Goal: Task Accomplishment & Management: Use online tool/utility

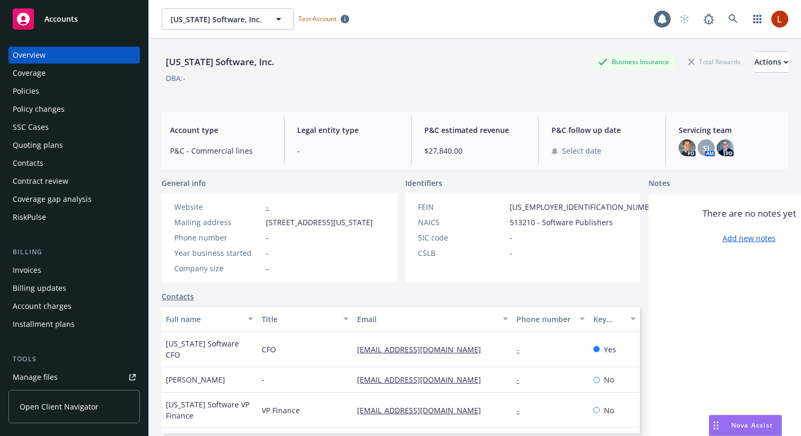
scroll to position [290, 0]
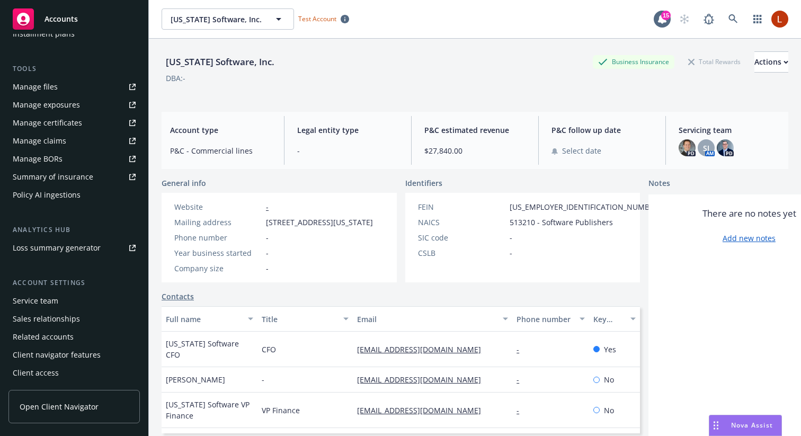
click at [49, 195] on div "Policy AI ingestions" at bounding box center [47, 194] width 68 height 17
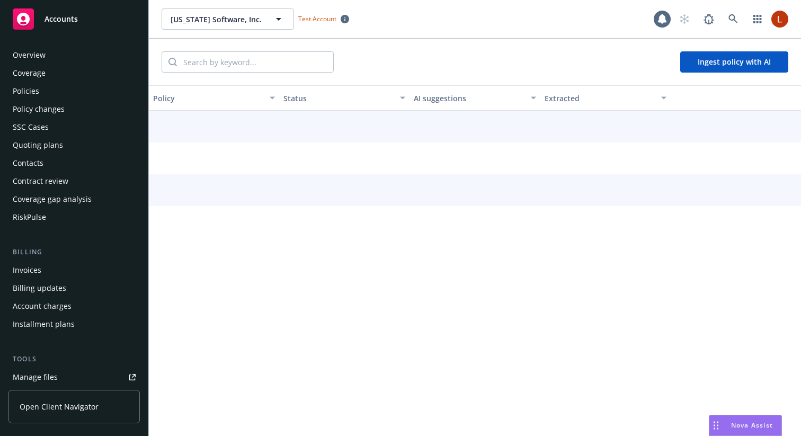
scroll to position [250, 0]
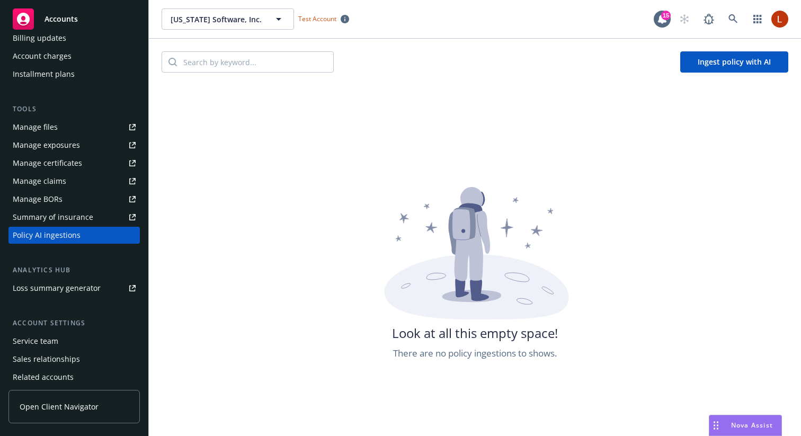
click at [730, 61] on button "Ingest policy with AI" at bounding box center [734, 61] width 108 height 21
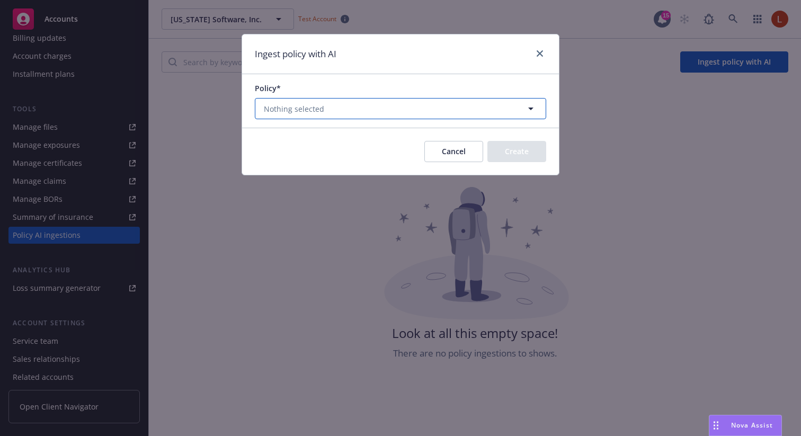
click at [495, 110] on button "Nothing selected" at bounding box center [400, 108] width 291 height 21
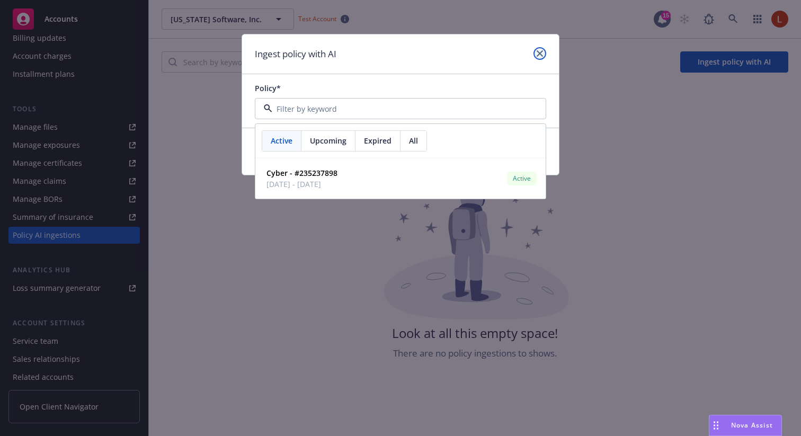
click at [541, 51] on icon "close" at bounding box center [540, 53] width 6 height 6
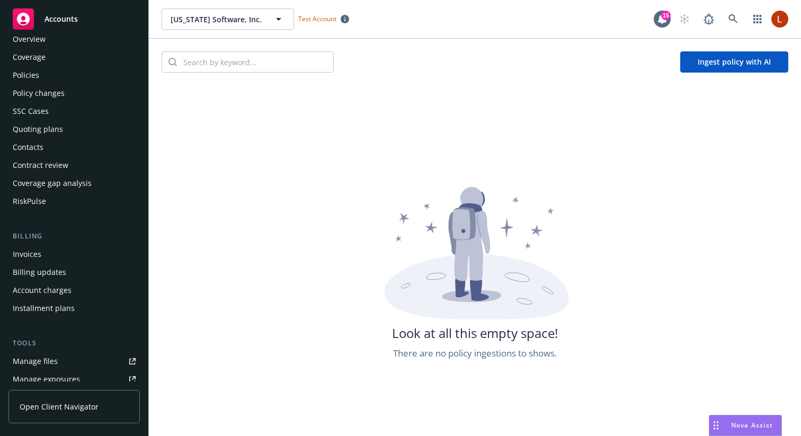
scroll to position [9, 0]
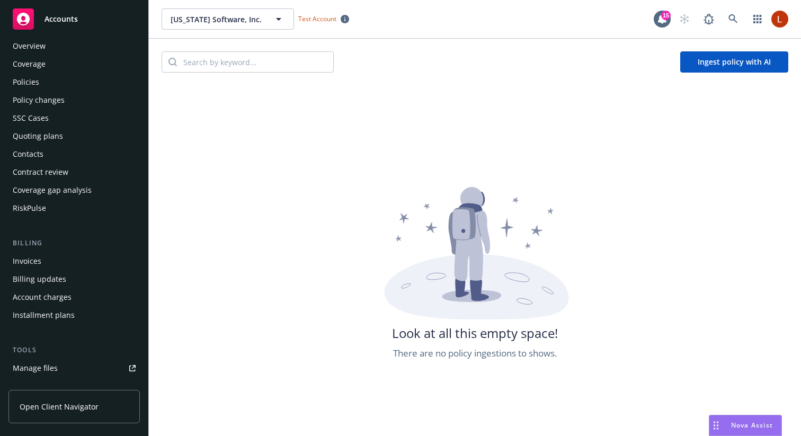
click at [73, 92] on div "Policy changes" at bounding box center [74, 100] width 123 height 17
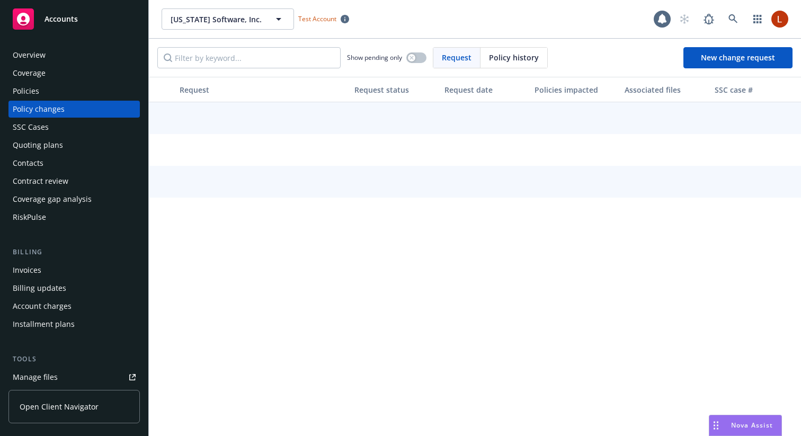
click at [73, 84] on div "Policies" at bounding box center [74, 91] width 123 height 17
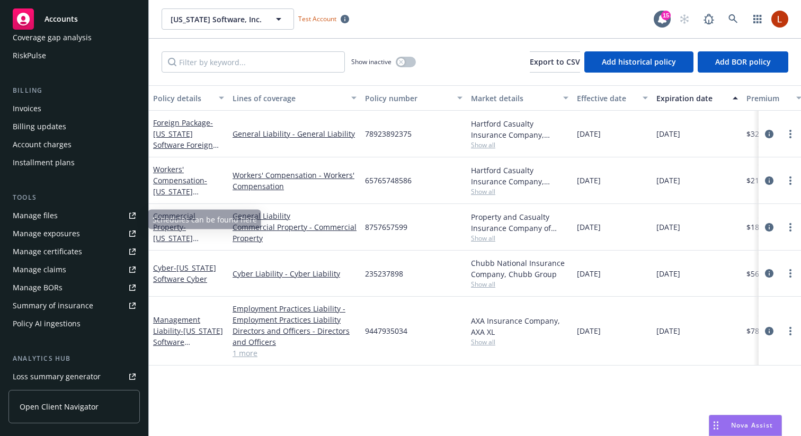
scroll to position [176, 0]
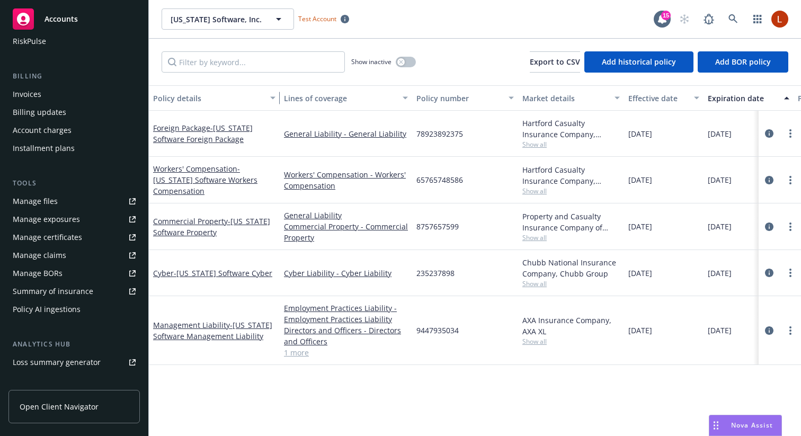
drag, startPoint x: 226, startPoint y: 96, endPoint x: 277, endPoint y: 96, distance: 51.4
click at [277, 96] on div "button" at bounding box center [274, 98] width 5 height 24
click at [92, 311] on div "Policy AI ingestions" at bounding box center [74, 309] width 123 height 17
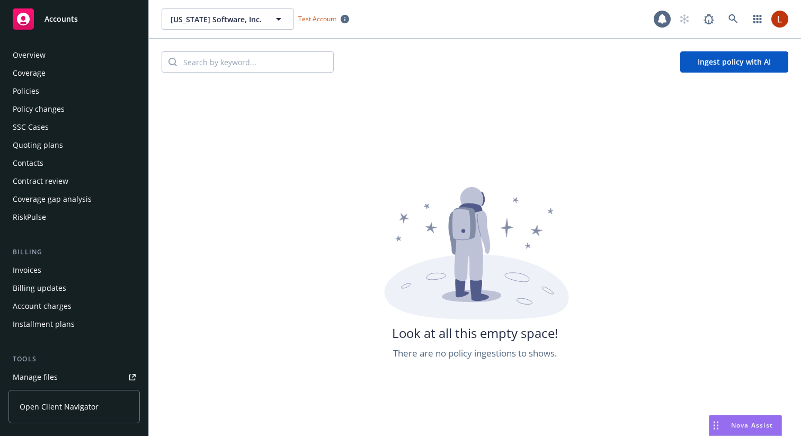
scroll to position [250, 0]
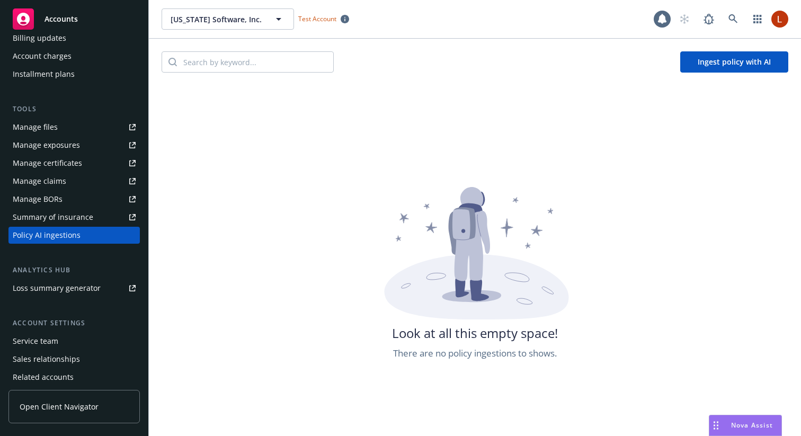
click at [715, 62] on button "Ingest policy with AI" at bounding box center [734, 61] width 108 height 21
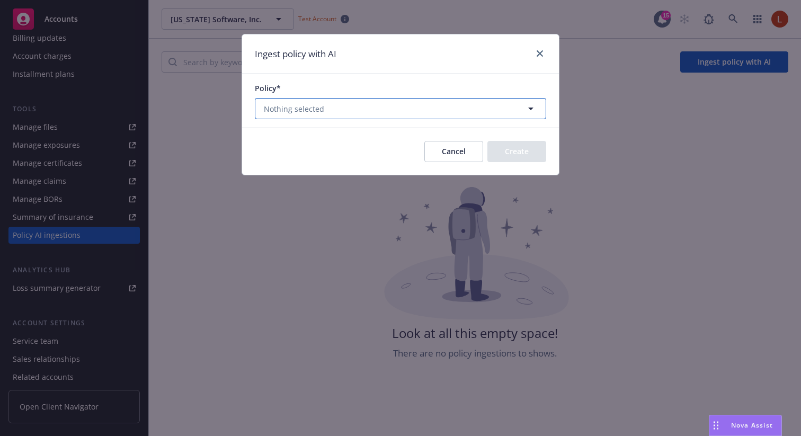
click at [447, 108] on button "Nothing selected" at bounding box center [400, 108] width 291 height 21
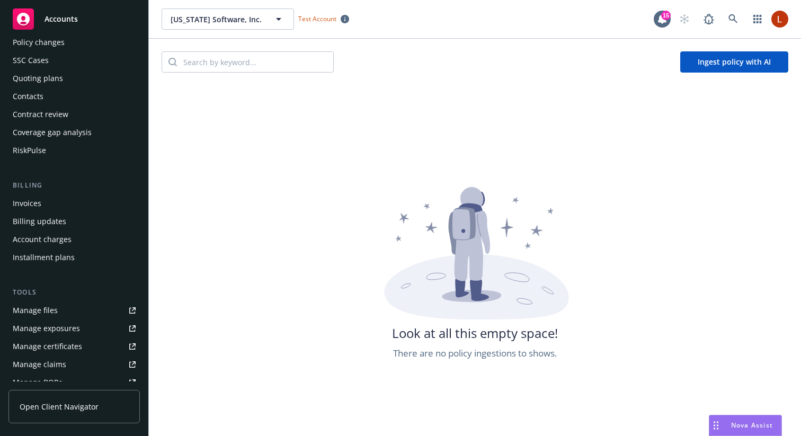
scroll to position [59, 0]
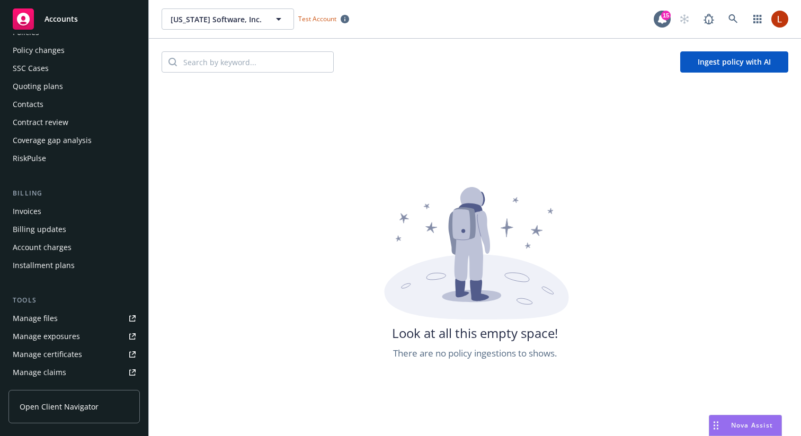
click at [34, 315] on div "Manage files" at bounding box center [35, 318] width 45 height 17
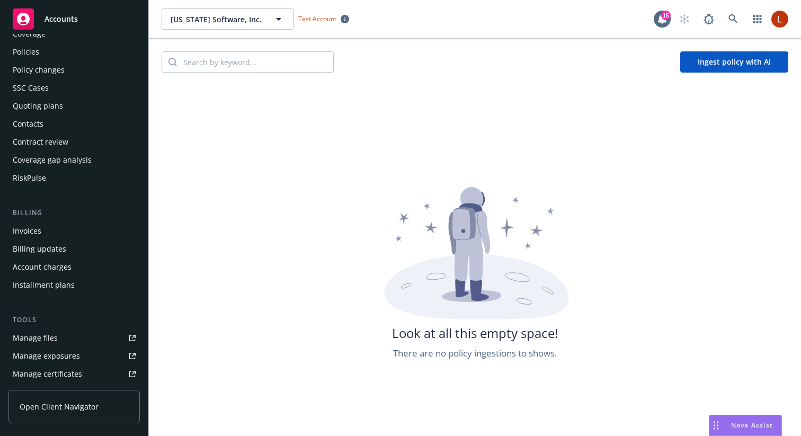
scroll to position [0, 0]
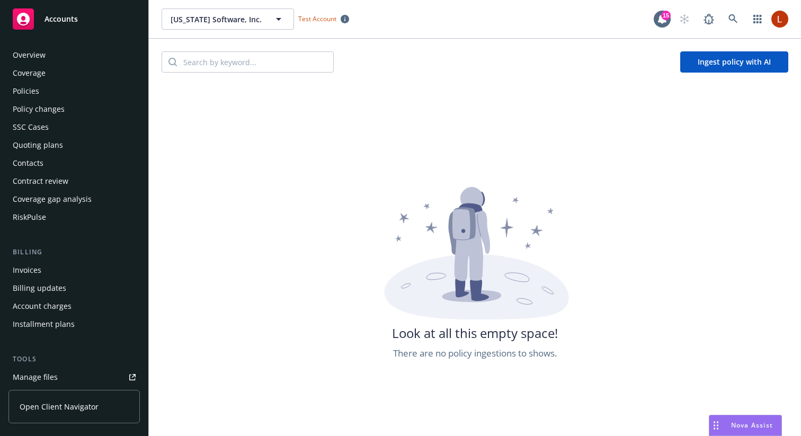
click at [58, 92] on div "Policies" at bounding box center [74, 91] width 123 height 17
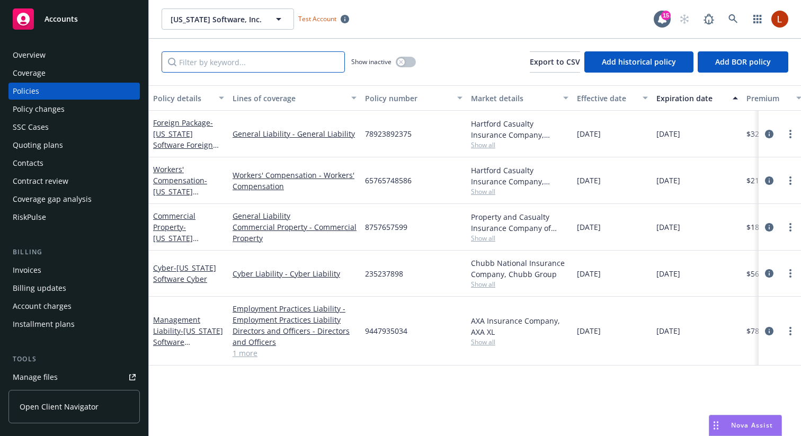
click at [247, 60] on input "Filter by keyword..." at bounding box center [253, 61] width 183 height 21
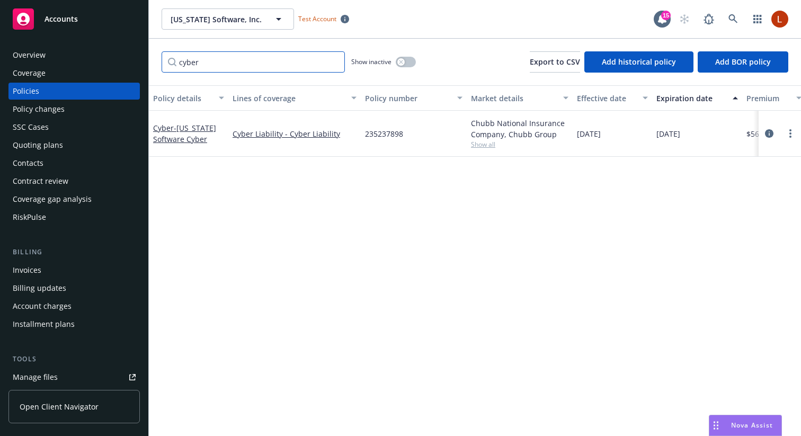
type input "cyber"
click at [477, 145] on span "Show all" at bounding box center [519, 144] width 97 height 9
click at [195, 134] on span "- Montana Software Cyber" at bounding box center [184, 133] width 63 height 21
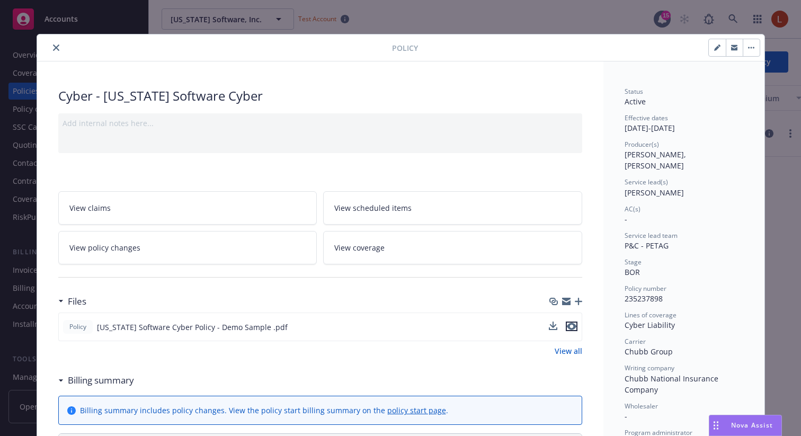
click at [570, 329] on icon "preview file" at bounding box center [572, 326] width 10 height 7
click at [58, 55] on div "Policy" at bounding box center [400, 47] width 727 height 27
click at [58, 52] on button "close" at bounding box center [56, 47] width 13 height 13
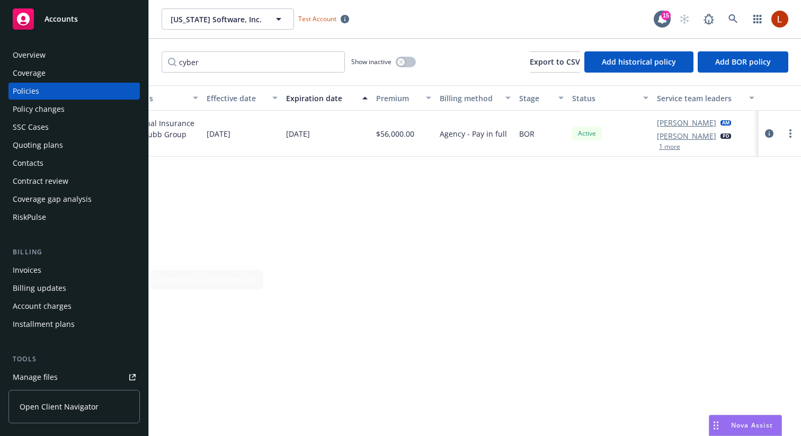
scroll to position [290, 0]
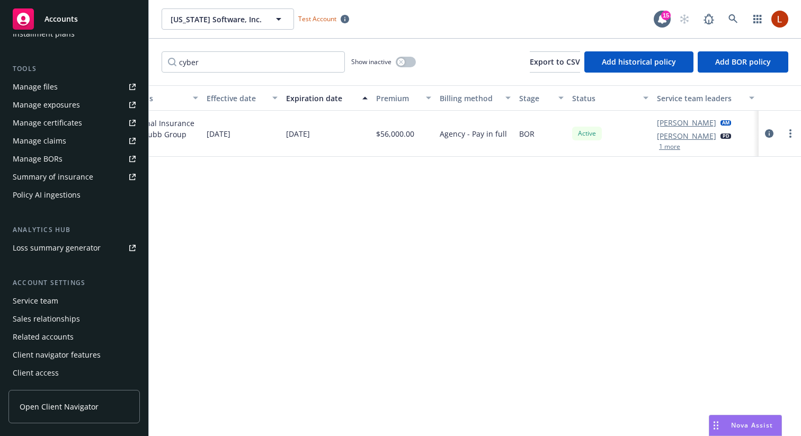
click at [71, 202] on div "Policy AI ingestions" at bounding box center [47, 194] width 68 height 17
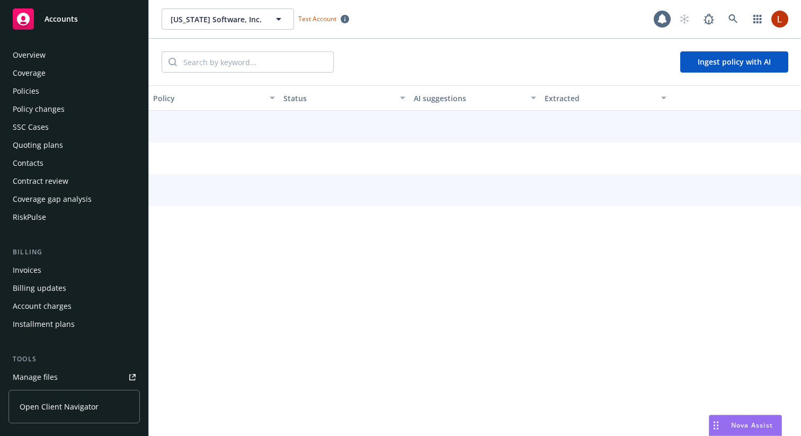
scroll to position [250, 0]
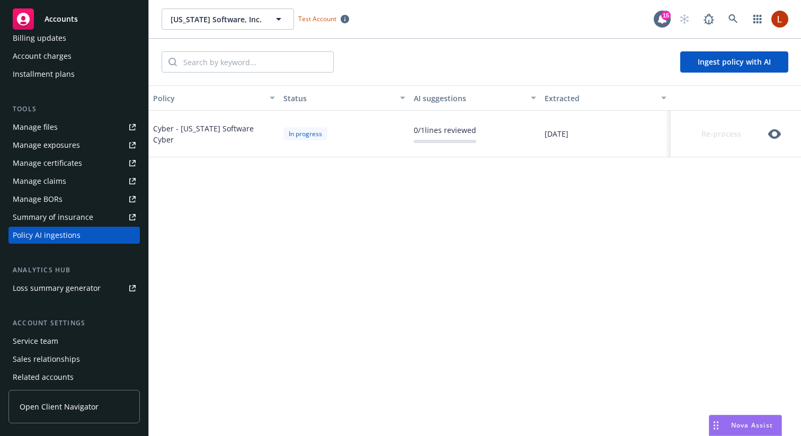
click at [773, 134] on icon "button" at bounding box center [774, 134] width 13 height 13
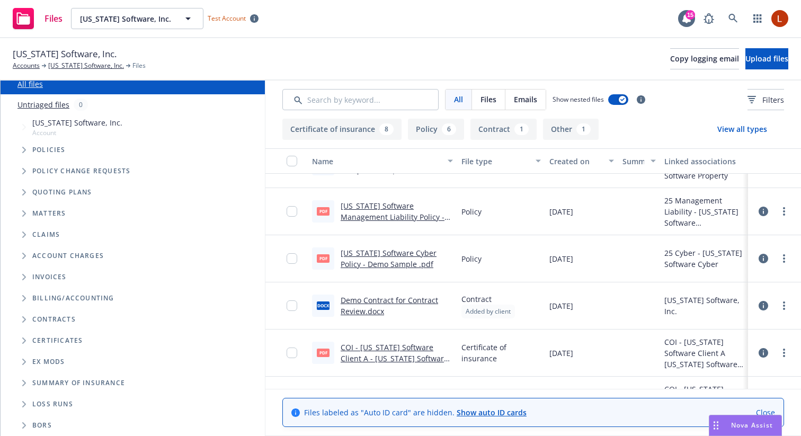
scroll to position [140, 0]
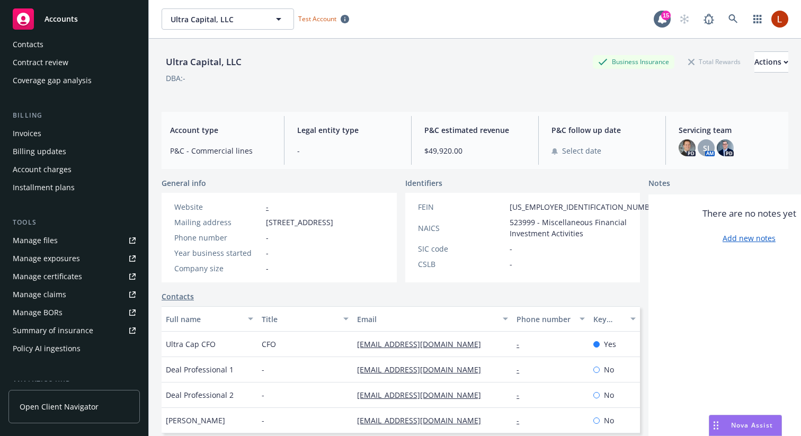
scroll to position [272, 0]
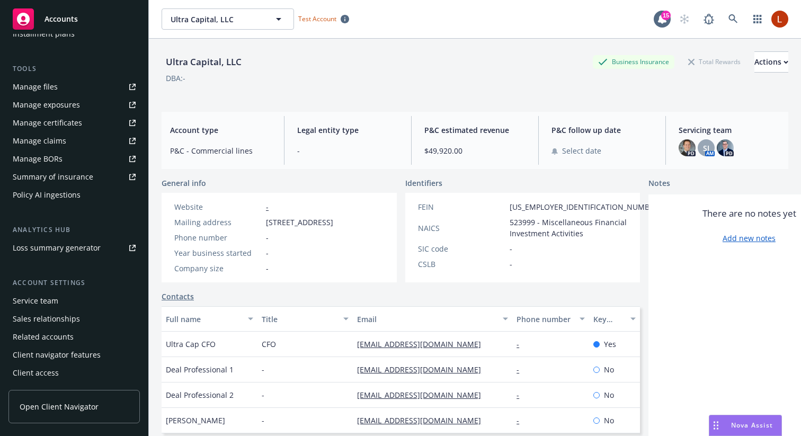
click at [67, 198] on div "Policy AI ingestions" at bounding box center [47, 194] width 68 height 17
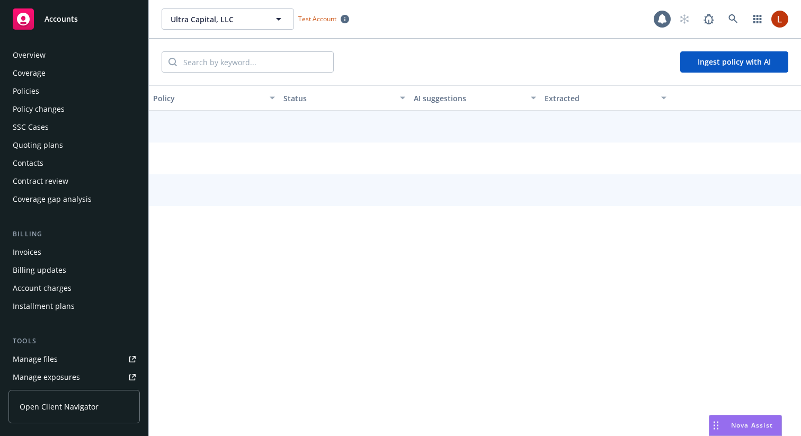
scroll to position [232, 0]
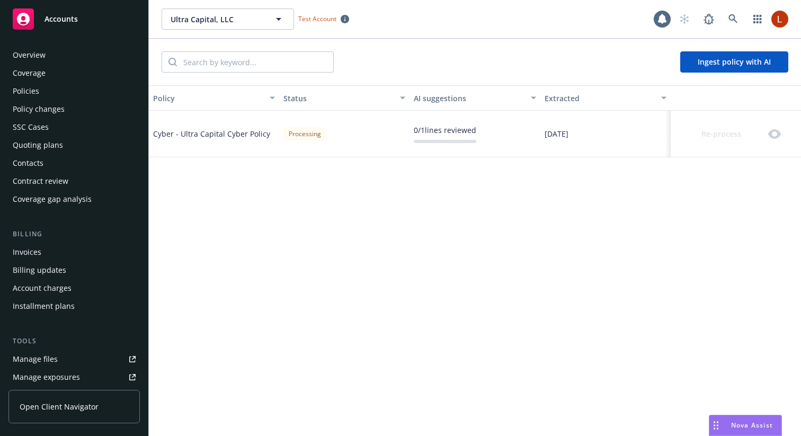
scroll to position [232, 0]
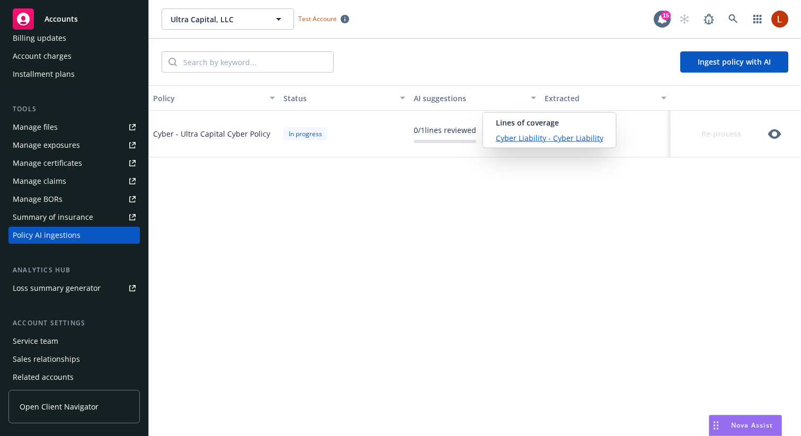
click at [445, 131] on div "0 / 1 lines reviewed" at bounding box center [445, 129] width 63 height 11
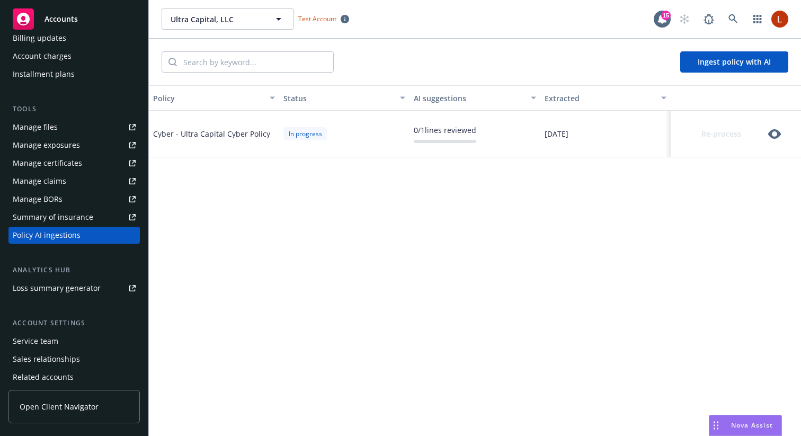
click at [777, 131] on icon "button" at bounding box center [774, 134] width 13 height 10
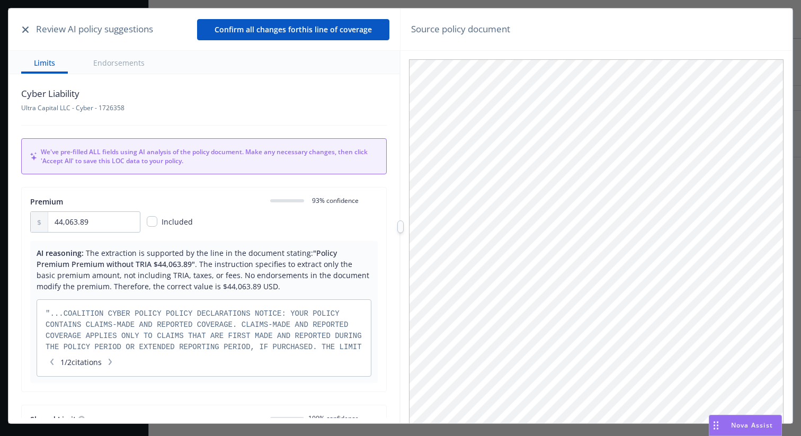
click at [23, 29] on icon "button" at bounding box center [25, 29] width 6 height 6
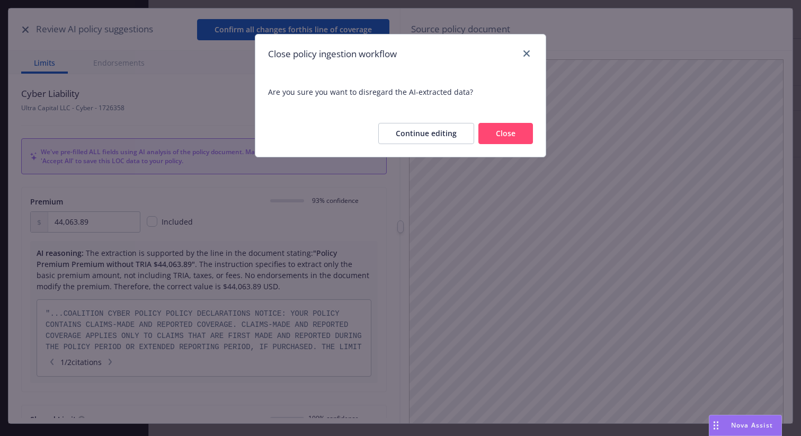
click at [508, 123] on button "Close" at bounding box center [505, 133] width 55 height 21
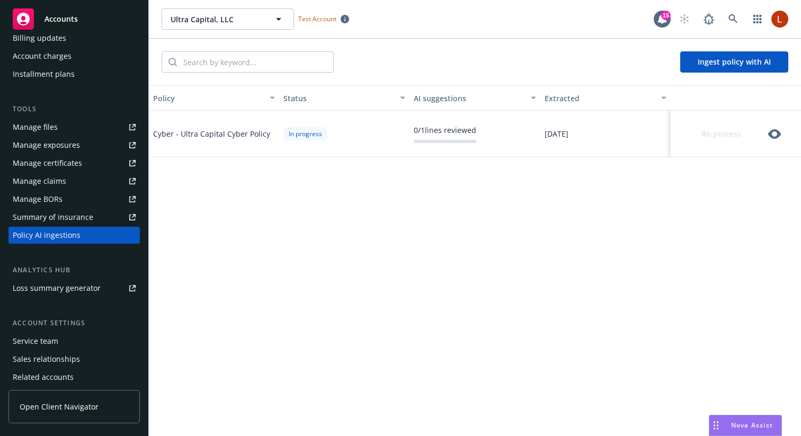
click at [635, 228] on div "Policy Status AI suggestions Extracted Cyber - Ultra Capital Cyber Policy In pr…" at bounding box center [475, 260] width 652 height 351
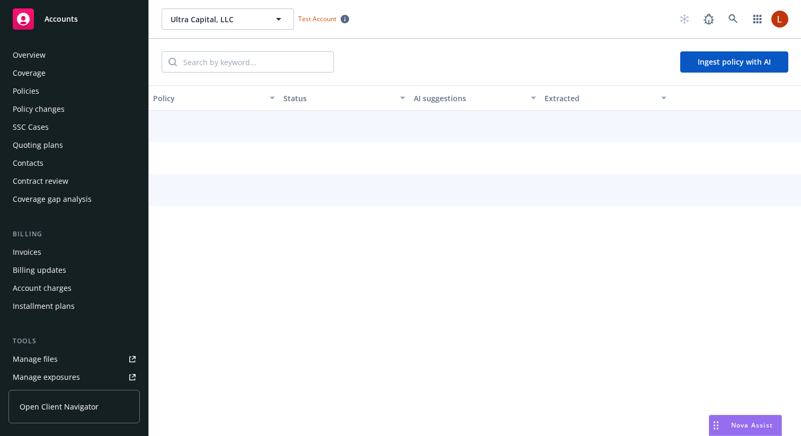
scroll to position [232, 0]
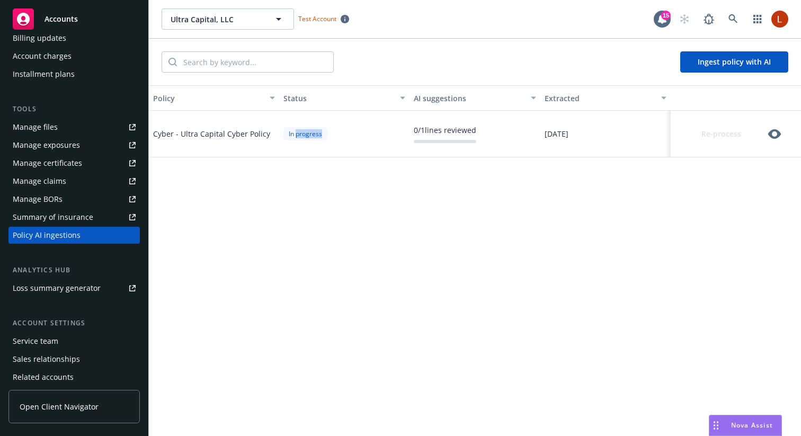
drag, startPoint x: 297, startPoint y: 133, endPoint x: 291, endPoint y: 140, distance: 8.6
click at [291, 140] on div "In progress" at bounding box center [305, 133] width 44 height 13
click at [291, 133] on div "In progress" at bounding box center [305, 133] width 44 height 13
drag, startPoint x: 285, startPoint y: 133, endPoint x: 335, endPoint y: 133, distance: 49.8
click at [335, 133] on div "In progress" at bounding box center [344, 134] width 130 height 47
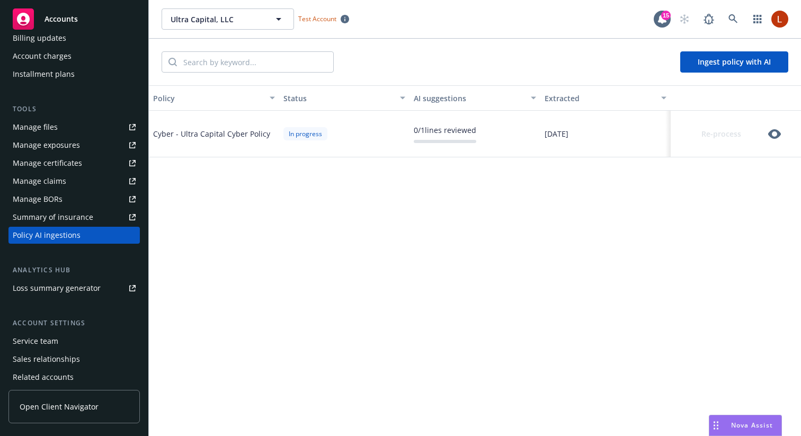
click at [370, 161] on div "Policy Status AI suggestions Extracted Cyber - Ultra Capital Cyber Policy In pr…" at bounding box center [475, 260] width 652 height 351
click at [775, 132] on icon "button" at bounding box center [774, 134] width 13 height 13
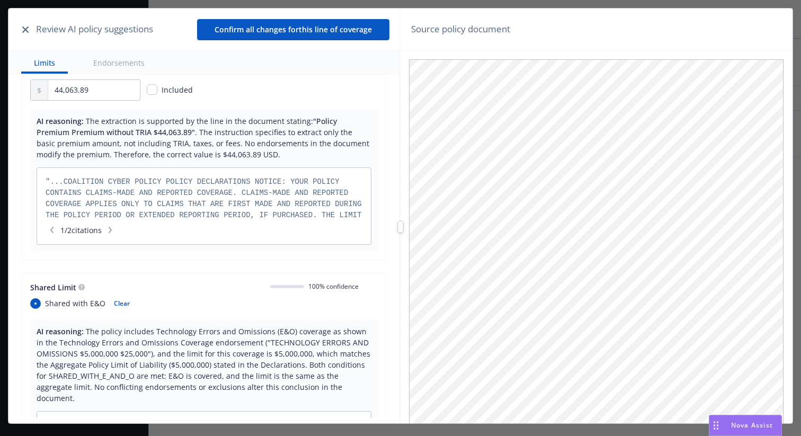
scroll to position [102, 0]
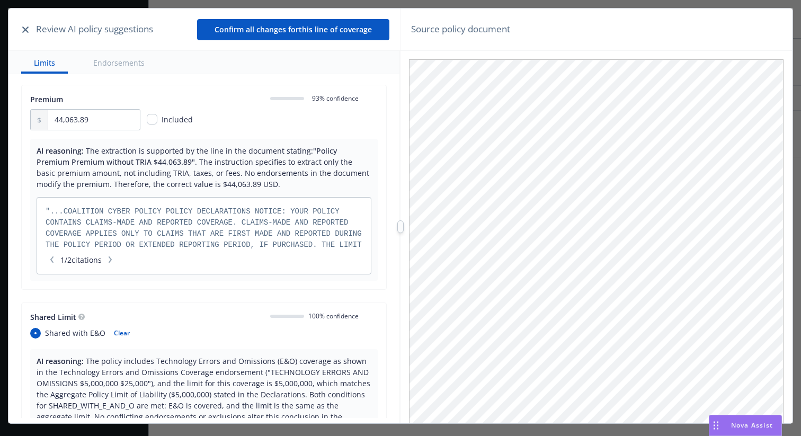
click at [113, 257] on icon "button" at bounding box center [110, 259] width 6 height 6
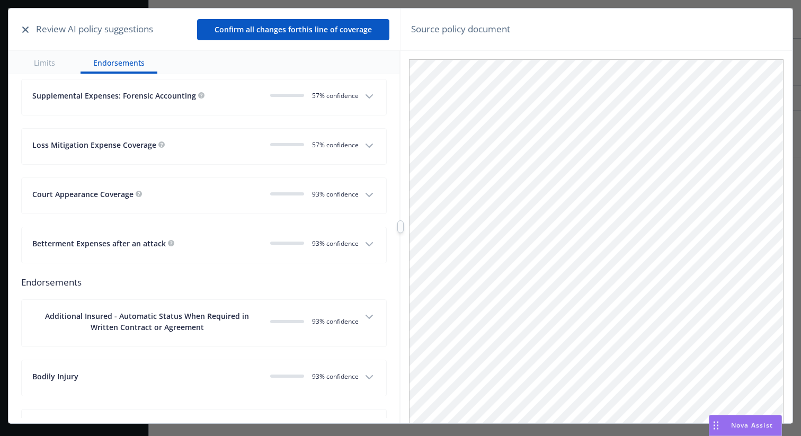
scroll to position [2071, 0]
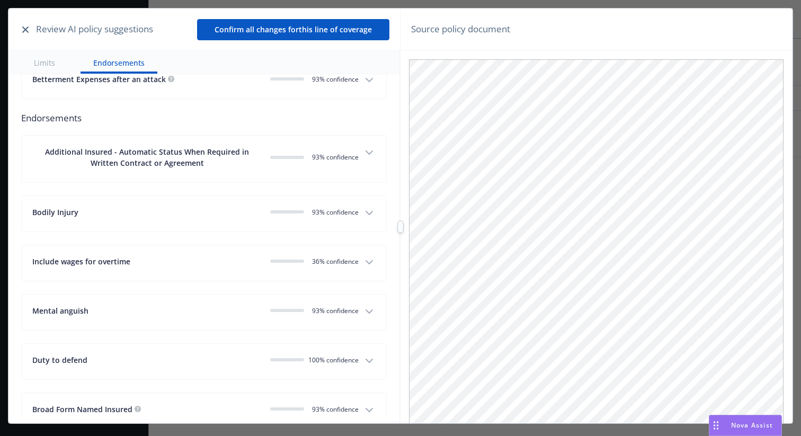
click at [156, 256] on div "Include wages for overtime" at bounding box center [146, 261] width 229 height 11
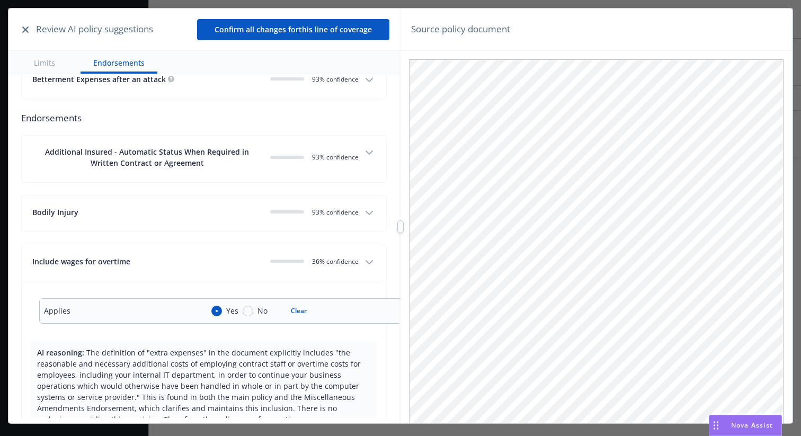
click at [369, 256] on icon "button" at bounding box center [369, 262] width 13 height 13
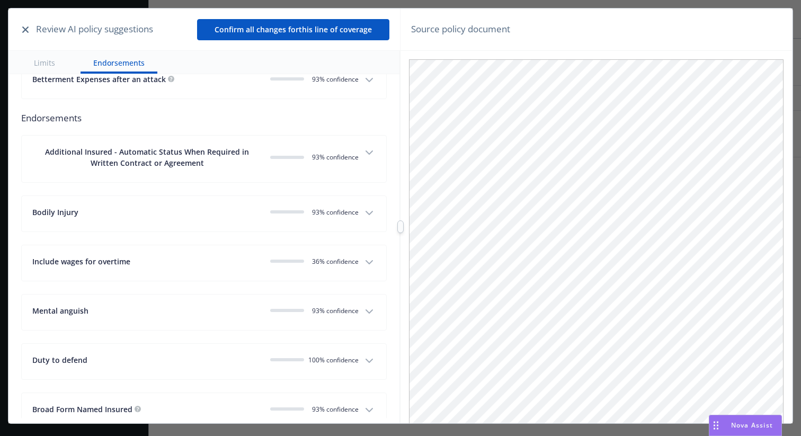
click at [369, 256] on icon "button" at bounding box center [369, 262] width 13 height 13
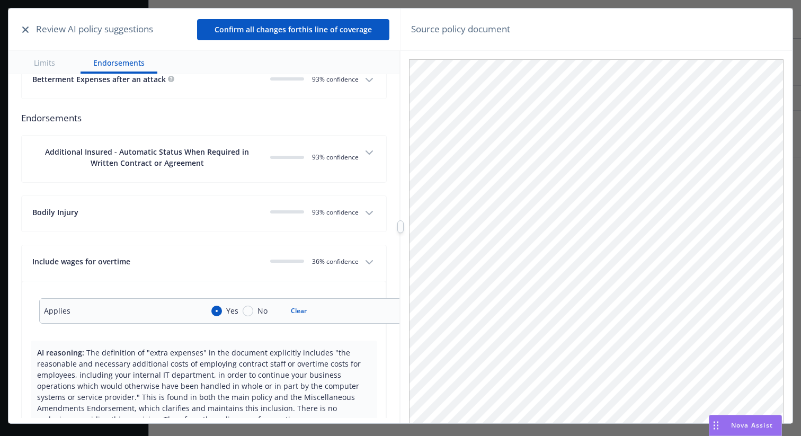
click at [369, 256] on icon "button" at bounding box center [369, 262] width 13 height 13
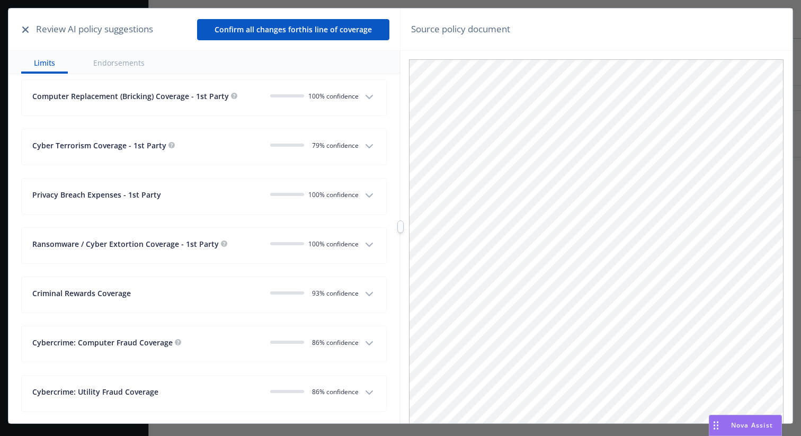
scroll to position [1296, 0]
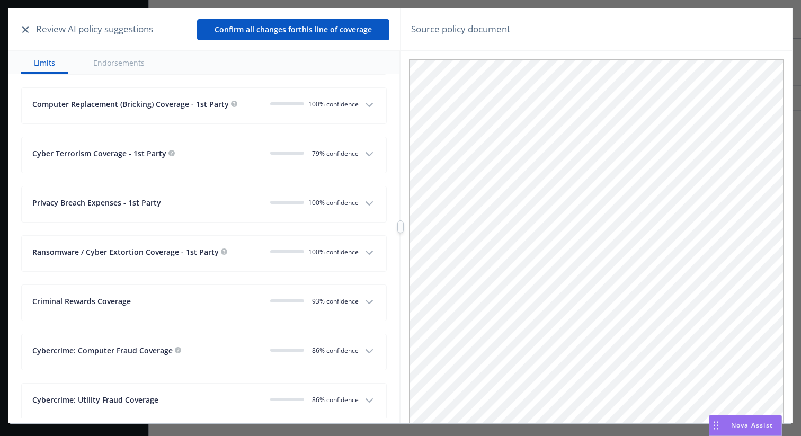
click at [369, 239] on button "Ransomware / Cyber Extortion Coverage - 1st Party 100% confidence" at bounding box center [204, 253] width 364 height 35
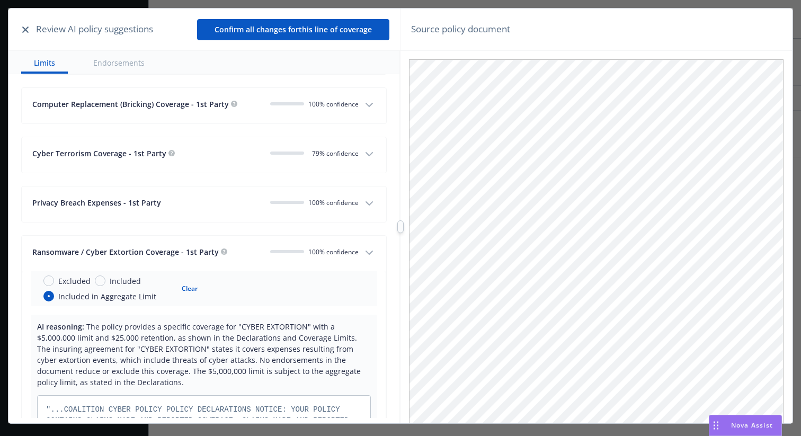
click at [369, 238] on button "Ransomware / Cyber Extortion Coverage - 1st Party 100% confidence" at bounding box center [204, 253] width 364 height 35
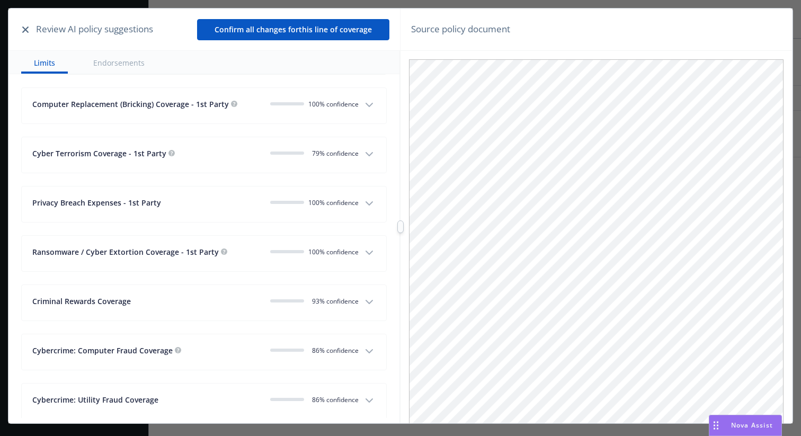
scroll to position [1344, 0]
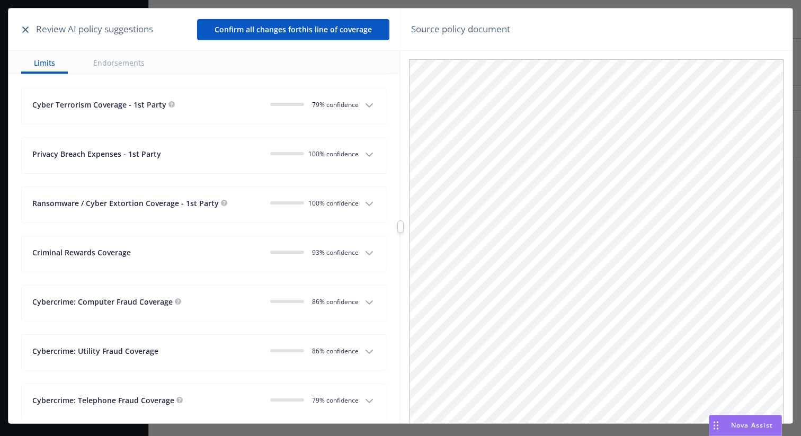
click at [369, 252] on icon "button" at bounding box center [369, 253] width 6 height 3
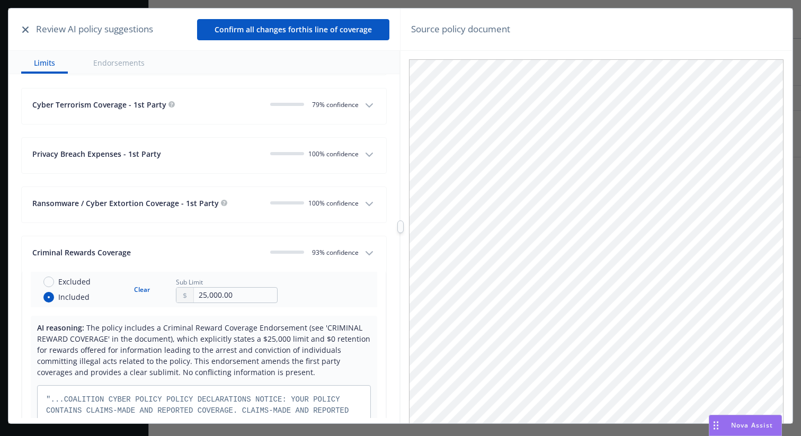
click at [369, 252] on icon "button" at bounding box center [369, 253] width 6 height 3
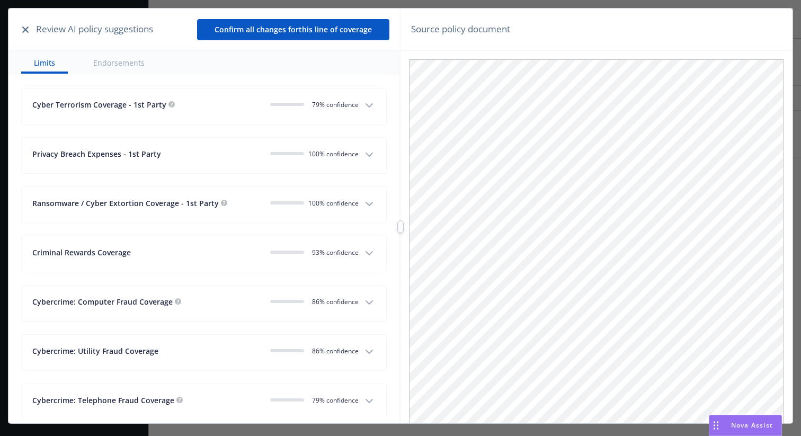
click at [370, 194] on button "Ransomware / Cyber Extortion Coverage - 1st Party 100% confidence" at bounding box center [204, 204] width 364 height 35
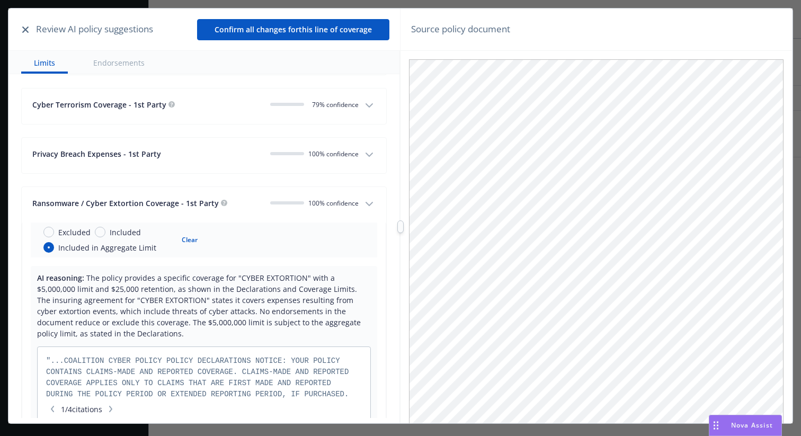
click at [370, 194] on button "Ransomware / Cyber Extortion Coverage - 1st Party 100% confidence" at bounding box center [204, 204] width 364 height 35
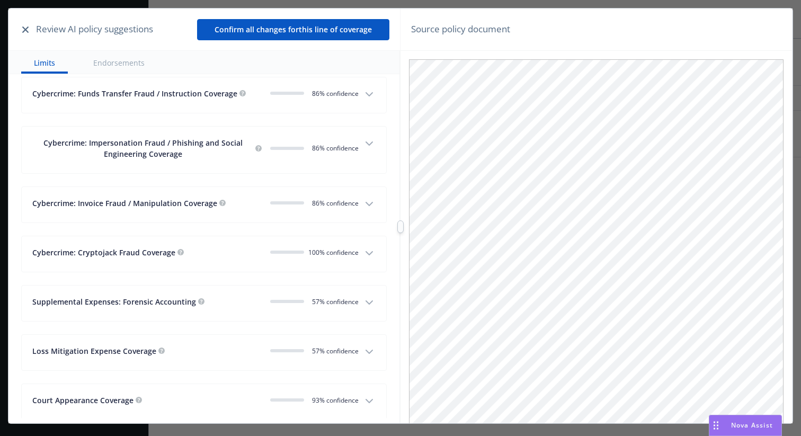
scroll to position [1706, 0]
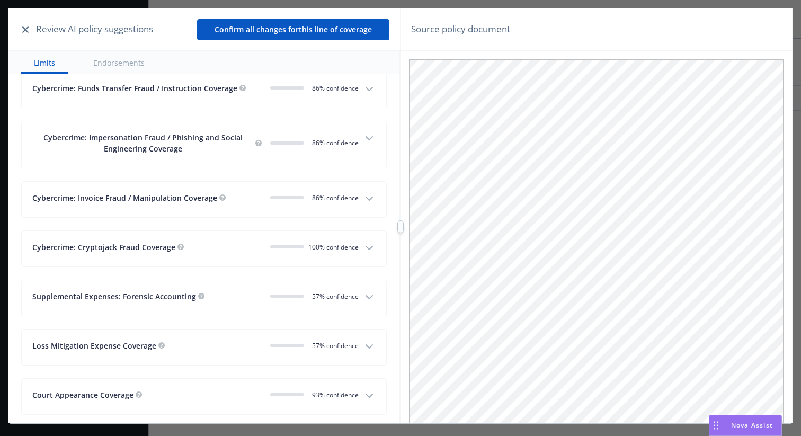
click at [370, 194] on button "Cybercrime: Invoice Fraud / Manipulation Coverage 0 86 % confidence" at bounding box center [204, 199] width 364 height 35
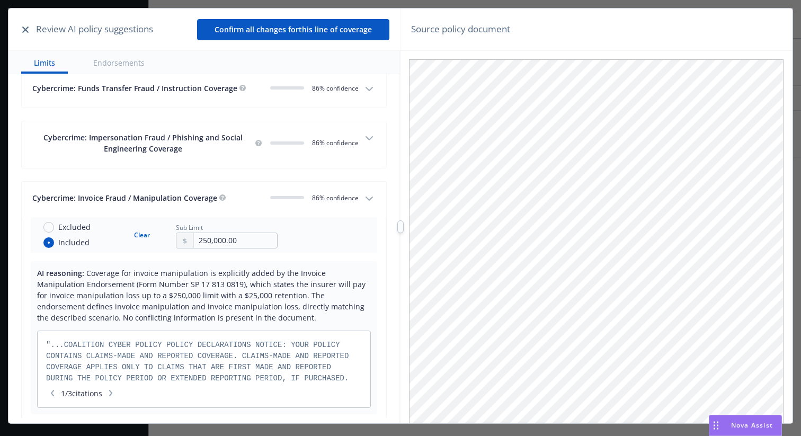
click at [370, 191] on button "Cybercrime: Invoice Fraud / Manipulation Coverage 0 86 % confidence" at bounding box center [204, 199] width 364 height 35
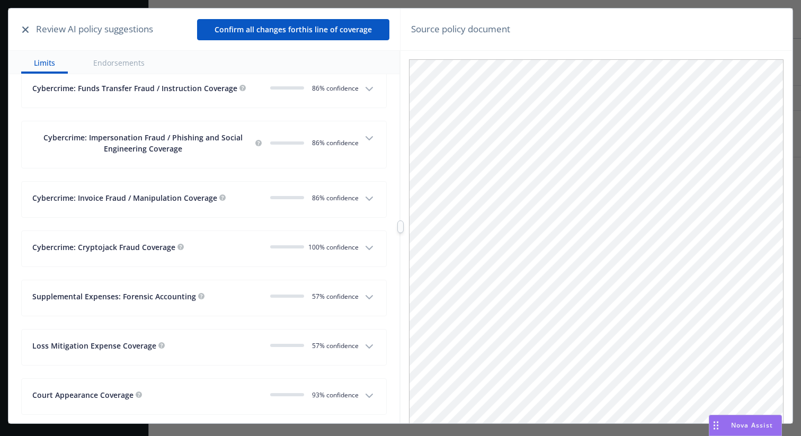
click at [370, 242] on icon "button" at bounding box center [369, 248] width 13 height 13
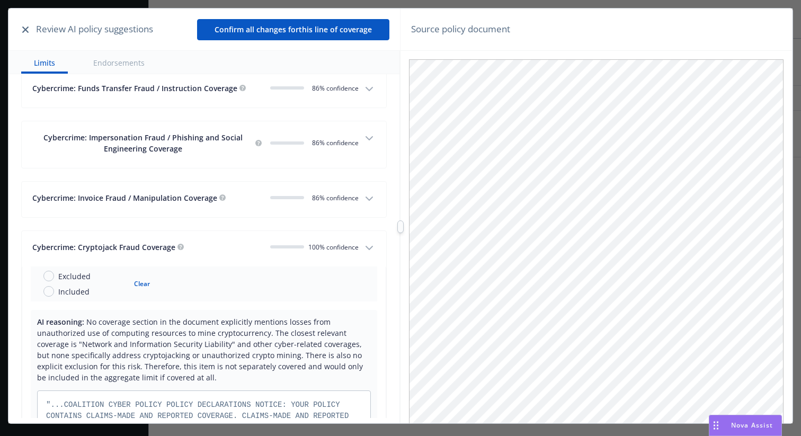
click at [370, 242] on icon "button" at bounding box center [369, 248] width 13 height 13
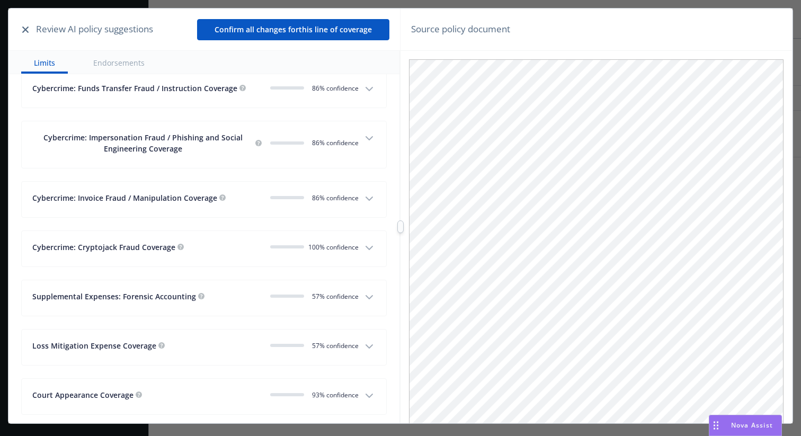
click at [366, 291] on icon "button" at bounding box center [369, 297] width 13 height 13
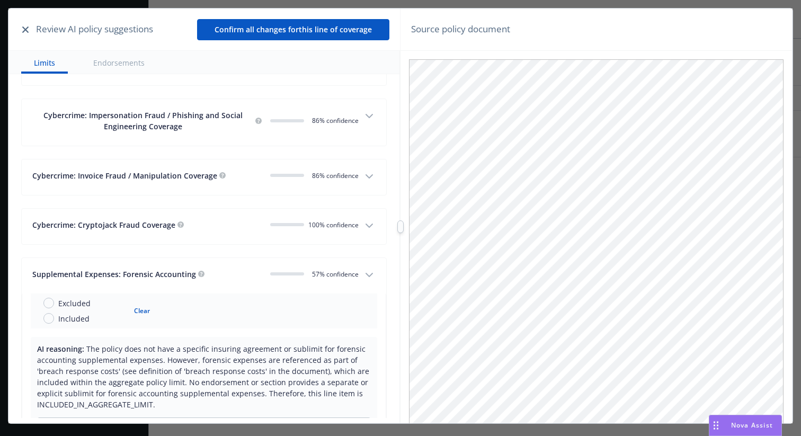
click at [369, 269] on icon "button" at bounding box center [369, 275] width 13 height 13
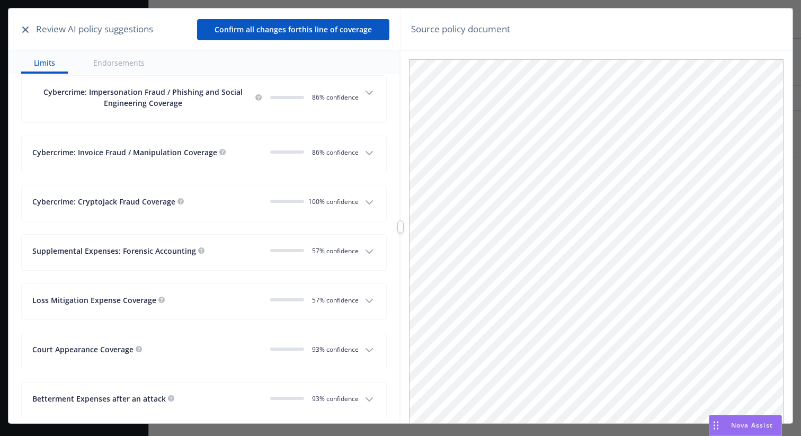
scroll to position [1787, 0]
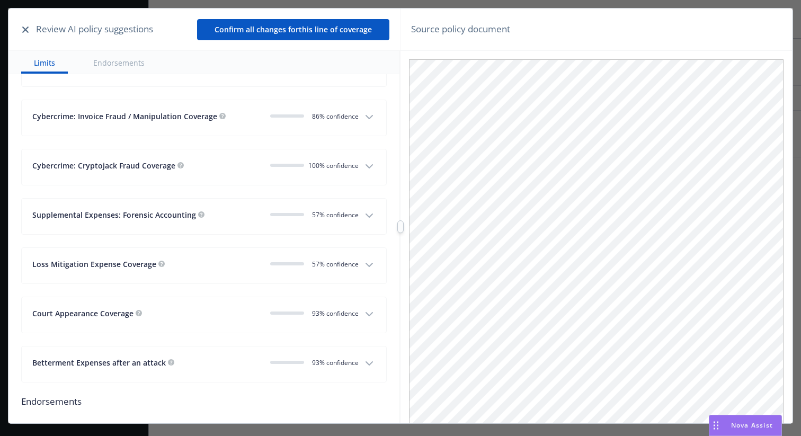
click at [370, 263] on icon "button" at bounding box center [369, 264] width 6 height 3
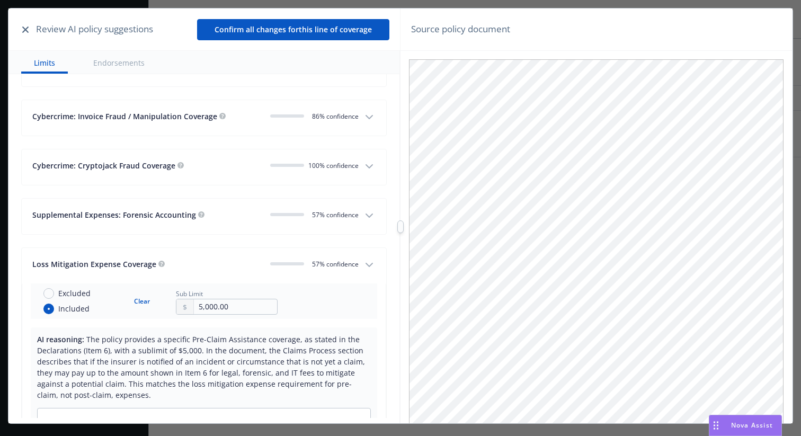
click at [370, 263] on icon "button" at bounding box center [369, 264] width 6 height 3
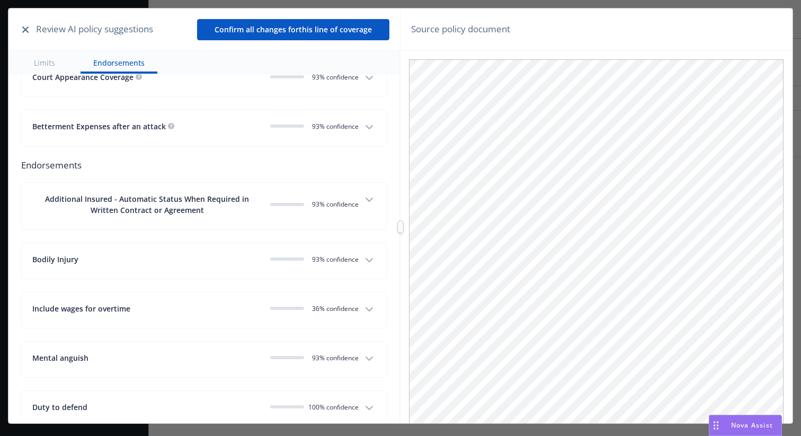
click at [366, 308] on icon "button" at bounding box center [369, 309] width 6 height 3
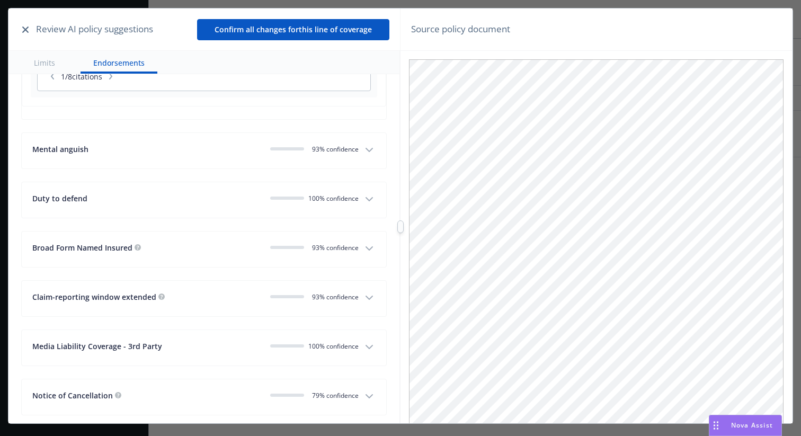
scroll to position [2539, 0]
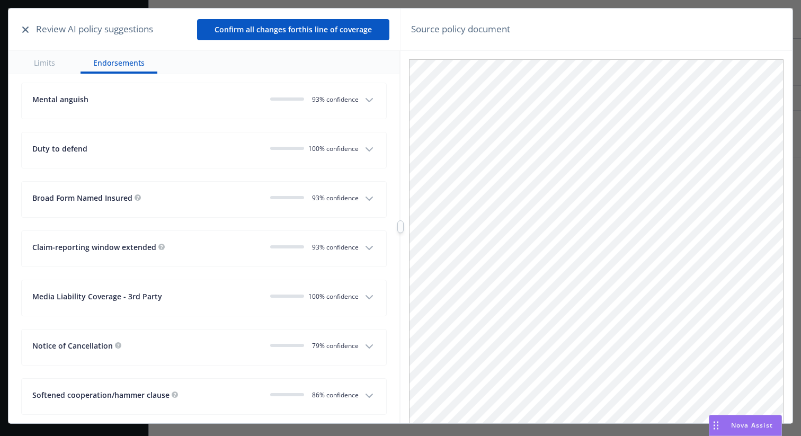
click at [361, 231] on button "Claim-reporting window extended 0 93 % confidence" at bounding box center [204, 248] width 364 height 35
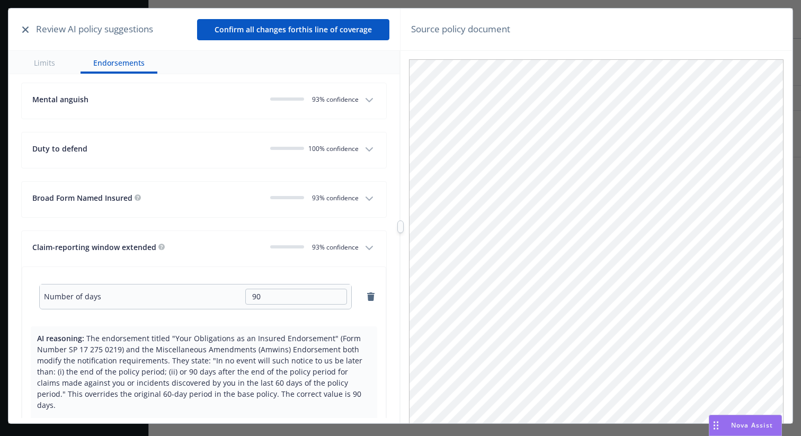
click at [361, 231] on button "Claim-reporting window extended 0 93 % confidence" at bounding box center [204, 248] width 364 height 35
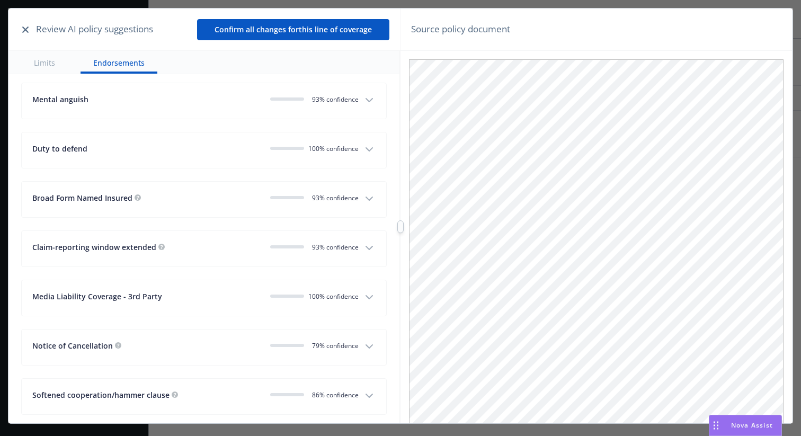
click at [347, 280] on button "Media Liability Coverage - 3rd Party 100% confidence" at bounding box center [204, 297] width 364 height 35
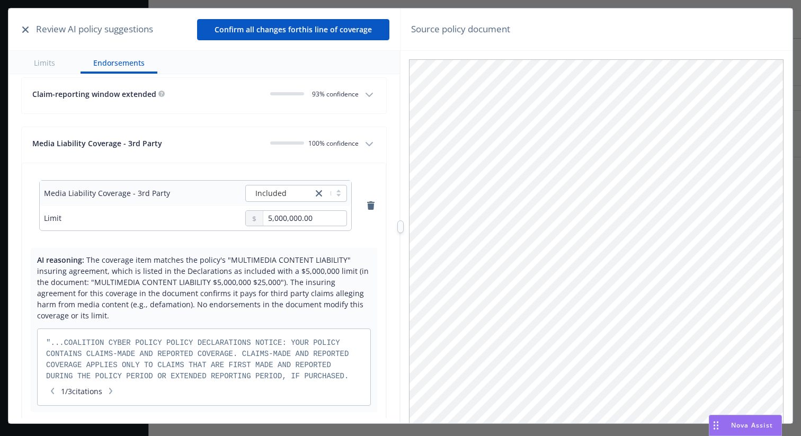
scroll to position [2799, 0]
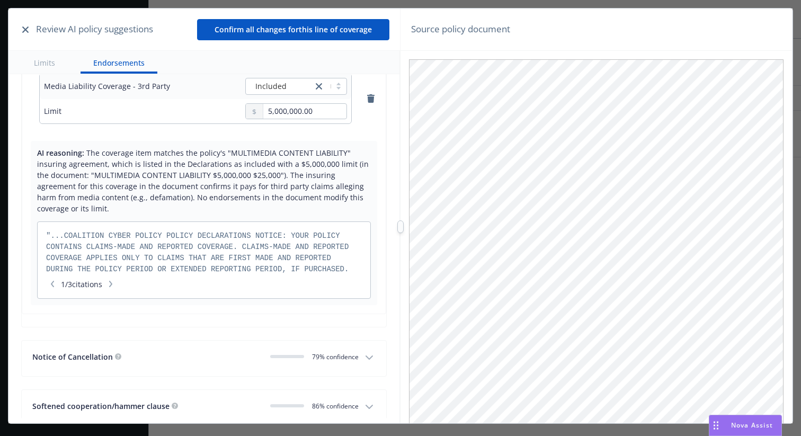
click at [338, 352] on span "0 79 % confidence" at bounding box center [333, 356] width 50 height 9
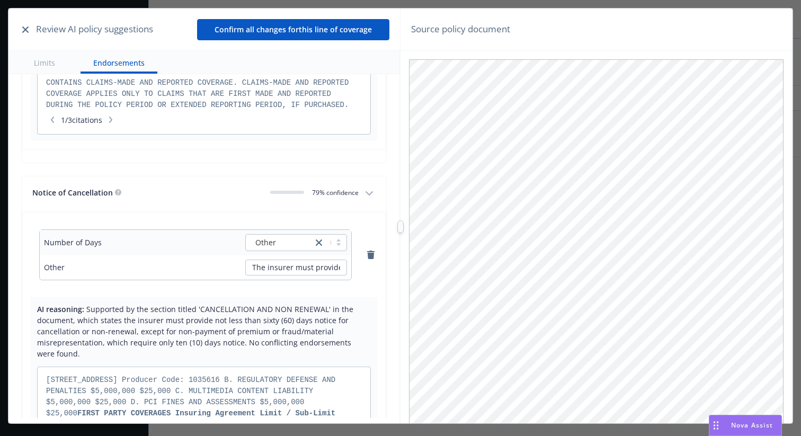
scroll to position [3059, 0]
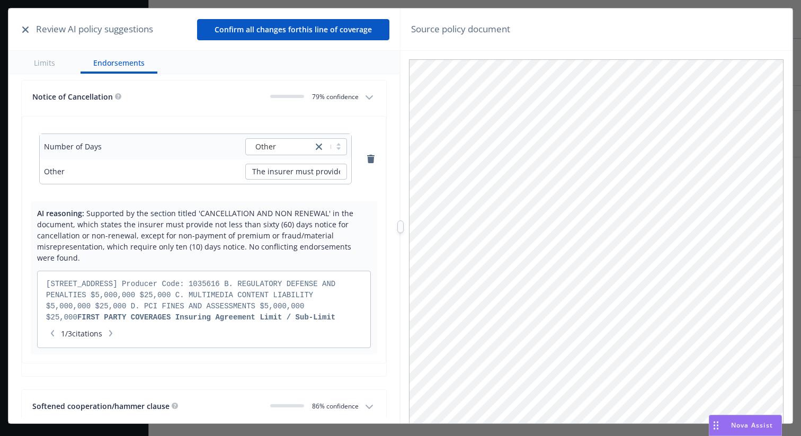
click at [347, 402] on span "0 86 % confidence" at bounding box center [333, 406] width 50 height 9
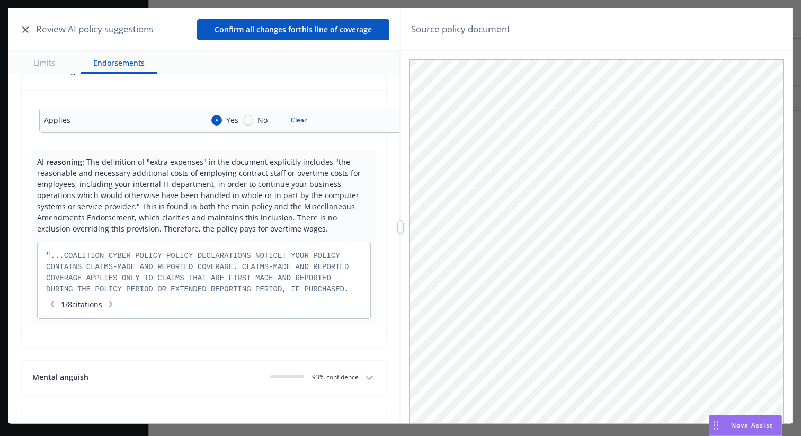
scroll to position [2259, 0]
click at [327, 375] on span "0 93 % confidence" at bounding box center [333, 379] width 50 height 9
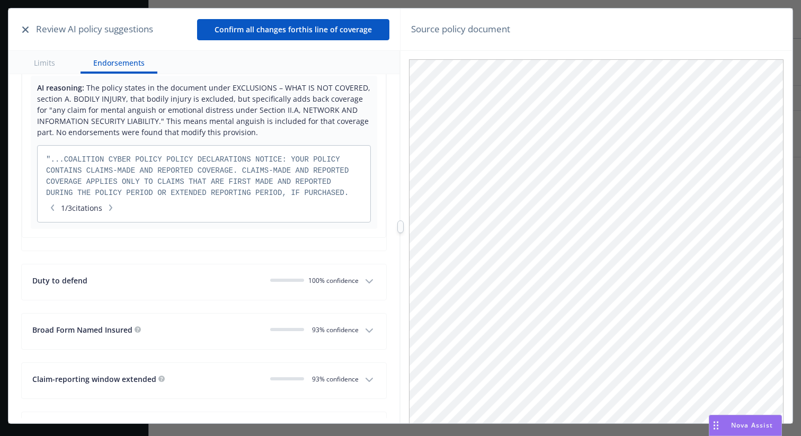
scroll to position [2747, 0]
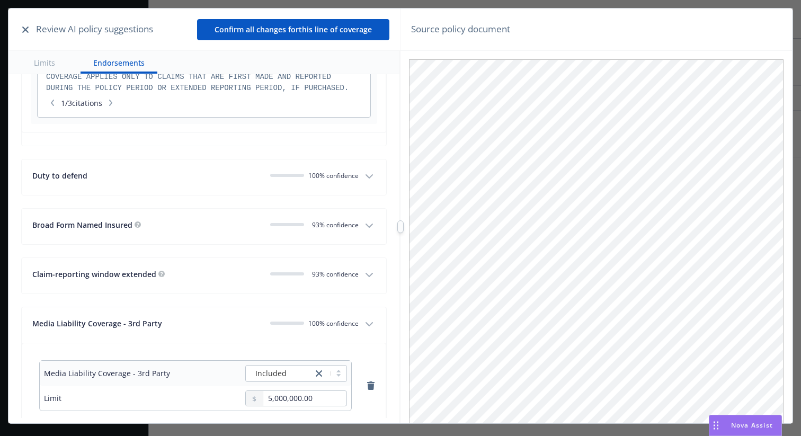
click at [353, 171] on span "100% confidence" at bounding box center [333, 175] width 50 height 9
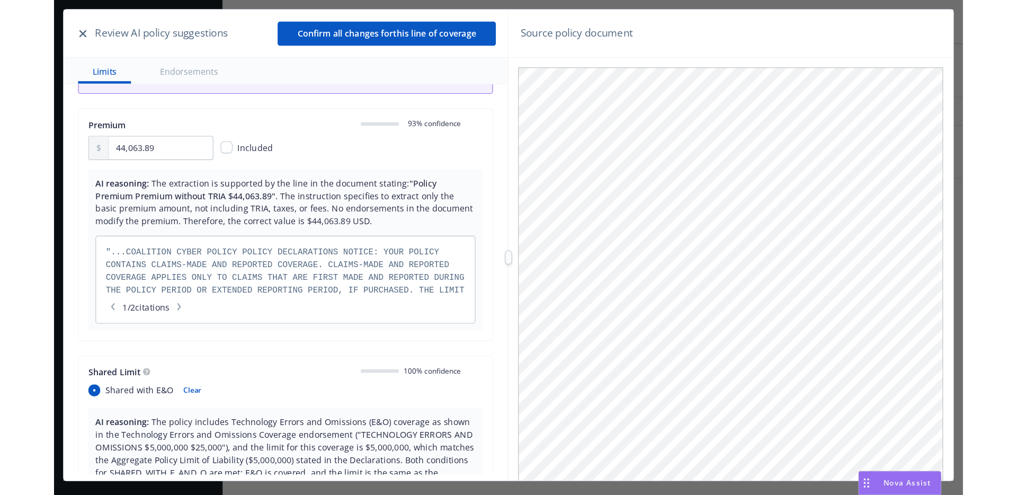
scroll to position [0, 0]
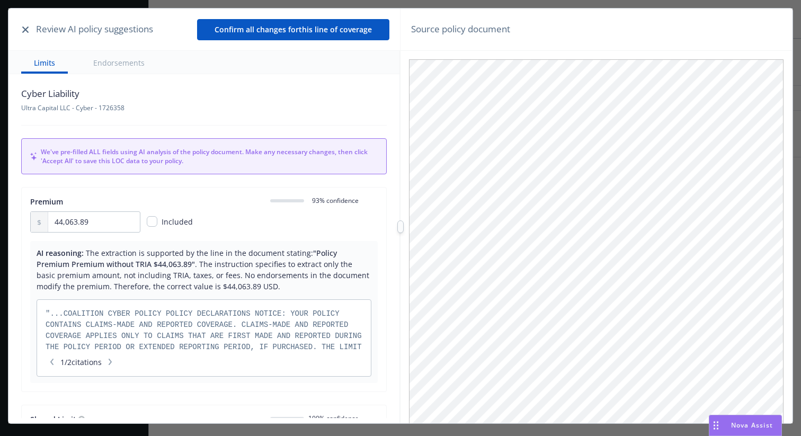
click at [23, 29] on icon "button" at bounding box center [25, 29] width 6 height 6
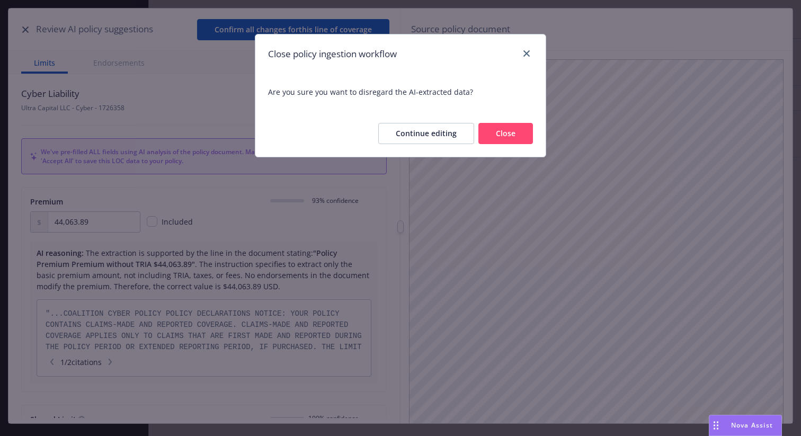
click at [507, 130] on button "Close" at bounding box center [505, 133] width 55 height 21
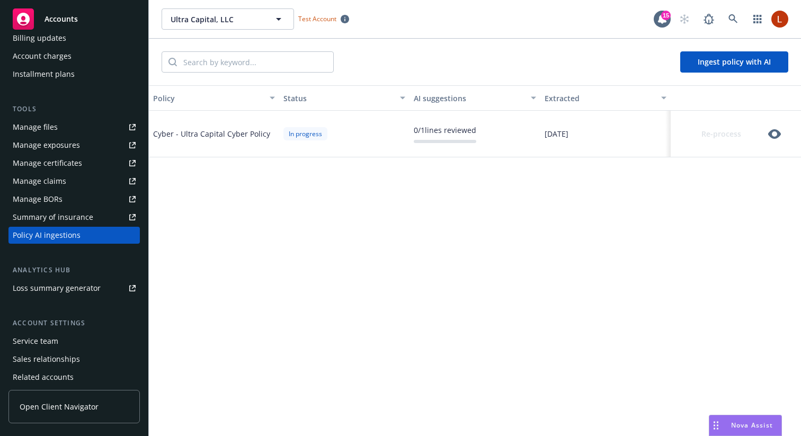
click at [727, 137] on div "Re-process" at bounding box center [730, 133] width 110 height 21
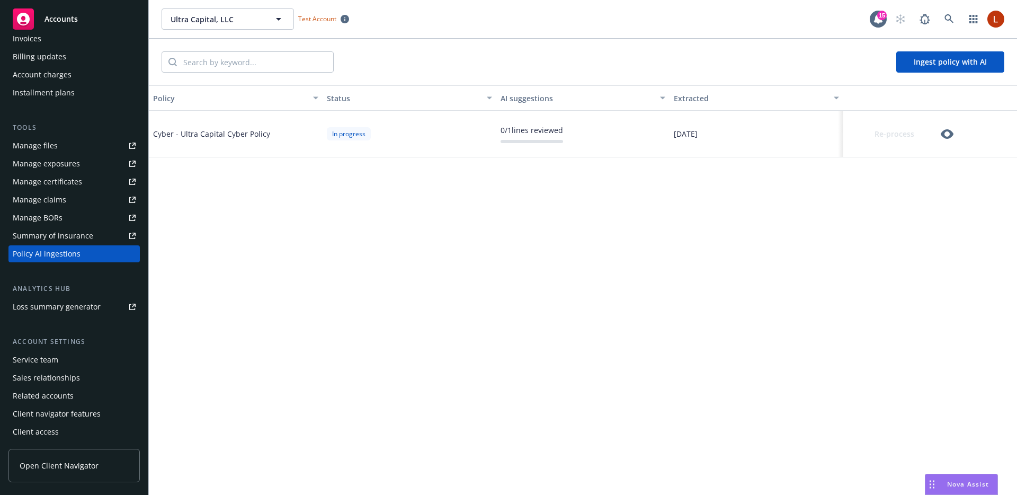
scroll to position [213, 0]
click at [780, 179] on div "Policy Status AI suggestions Extracted Cyber - Ultra Capital Cyber Policy In pr…" at bounding box center [583, 289] width 868 height 409
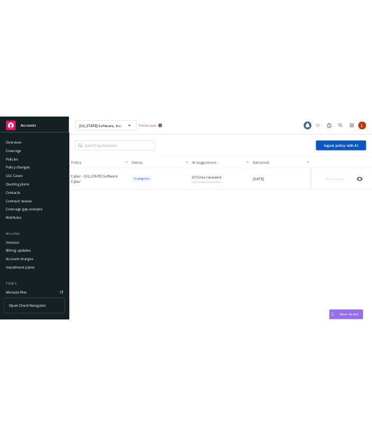
scroll to position [250, 0]
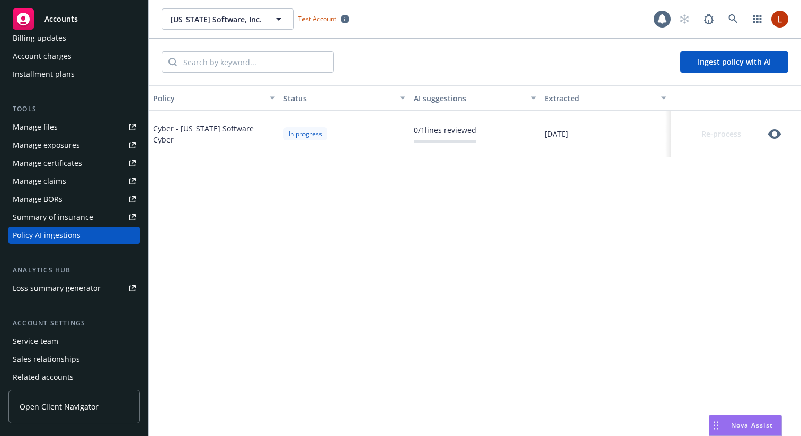
click at [778, 135] on icon "button" at bounding box center [774, 134] width 13 height 10
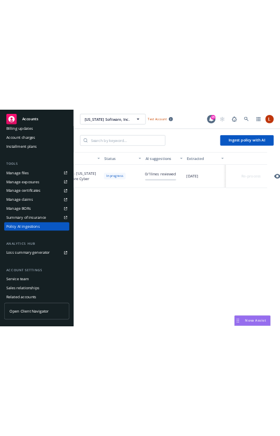
scroll to position [0, 31]
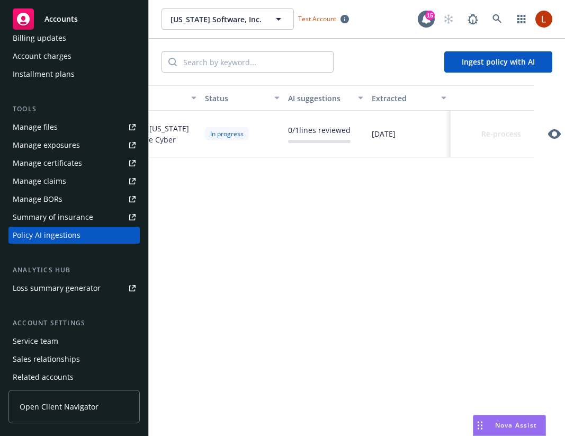
click at [372, 133] on icon "button" at bounding box center [554, 134] width 13 height 13
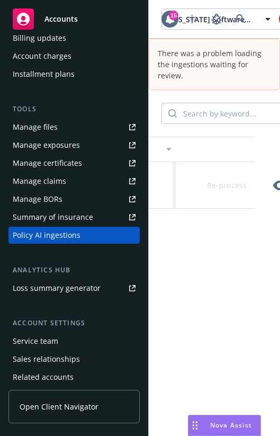
scroll to position [0, 301]
click at [271, 186] on icon "button" at bounding box center [269, 185] width 13 height 13
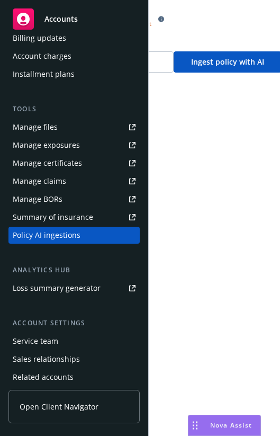
scroll to position [0, 77]
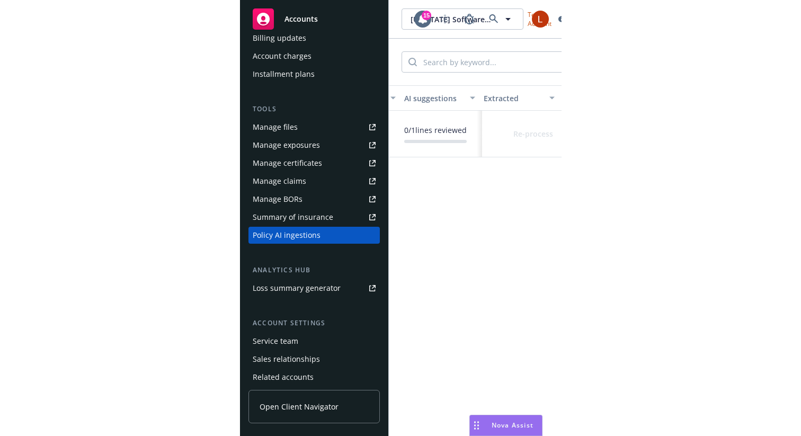
scroll to position [0, 260]
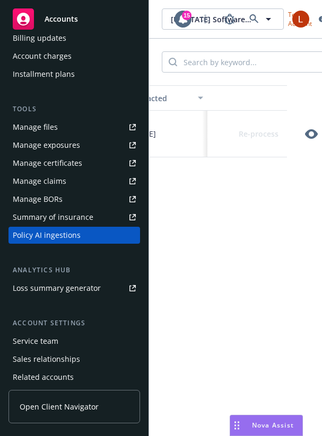
click at [280, 135] on icon "button" at bounding box center [311, 134] width 13 height 13
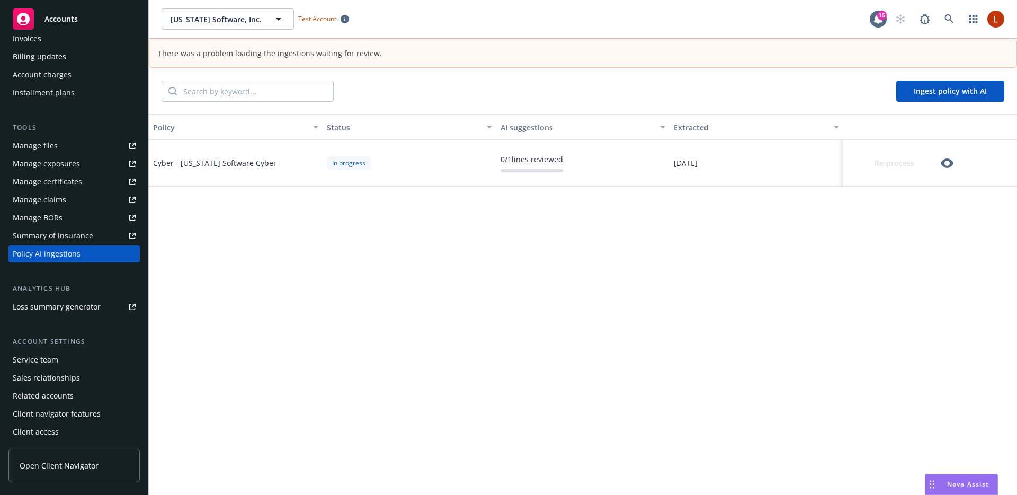
scroll to position [231, 0]
click at [280, 217] on div "Policy Status AI suggestions Extracted Cyber - Montana Software Cyber In progre…" at bounding box center [583, 304] width 868 height 380
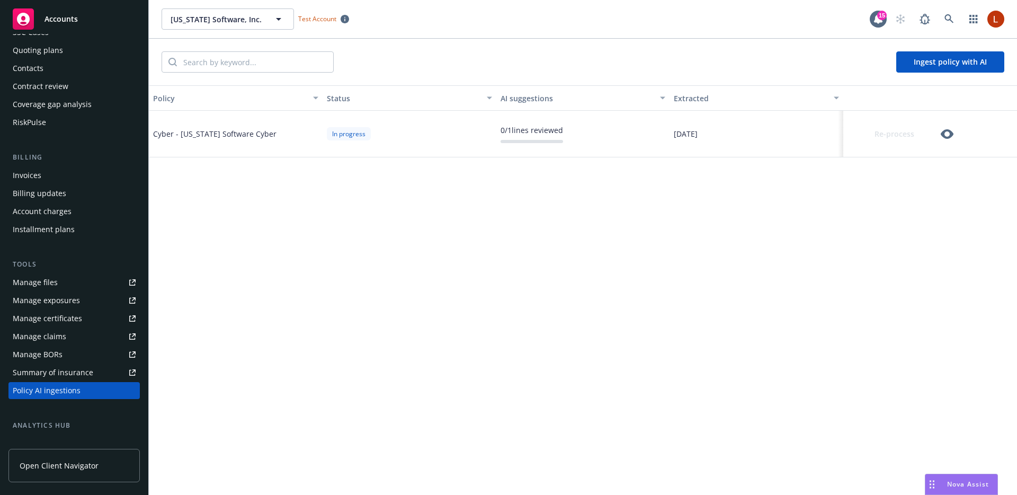
scroll to position [231, 0]
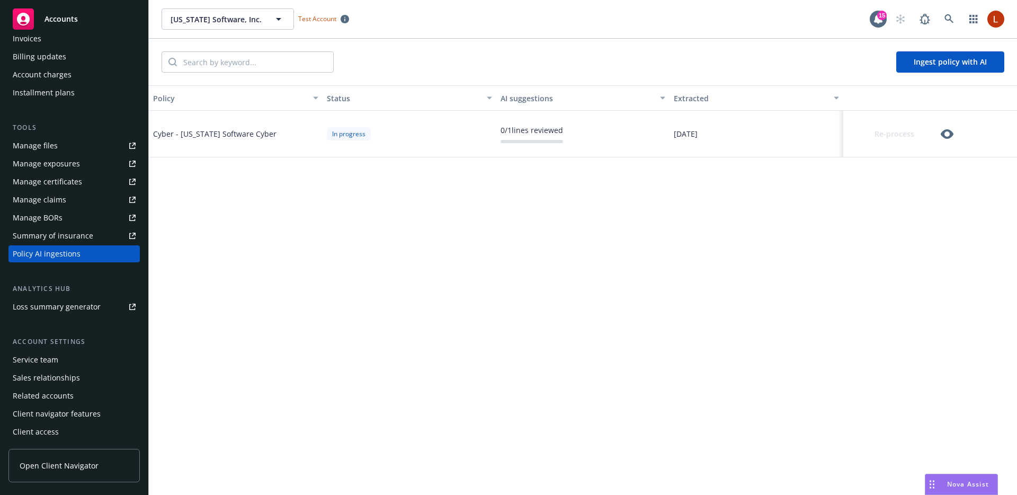
click at [326, 293] on div "Policy Status AI suggestions Extracted Cyber - [US_STATE] Software Cyber In pro…" at bounding box center [583, 289] width 868 height 409
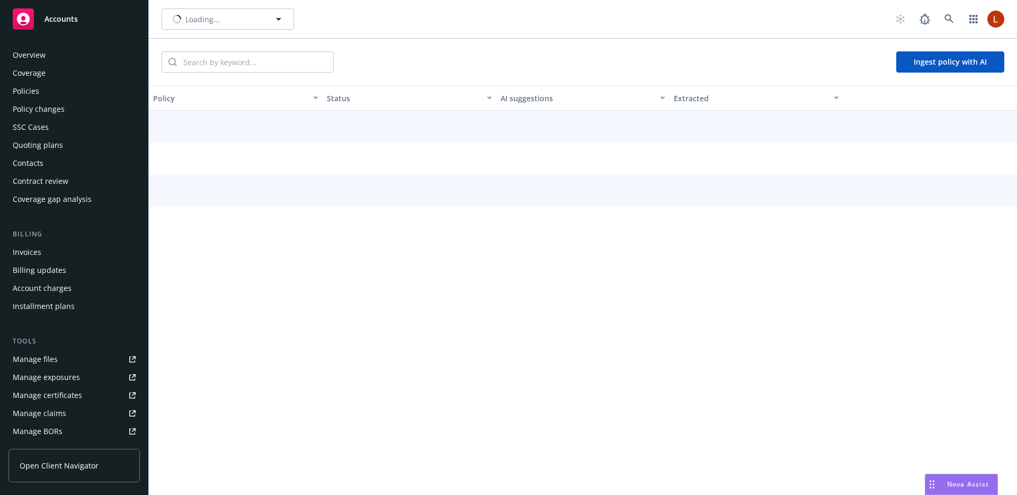
scroll to position [203, 0]
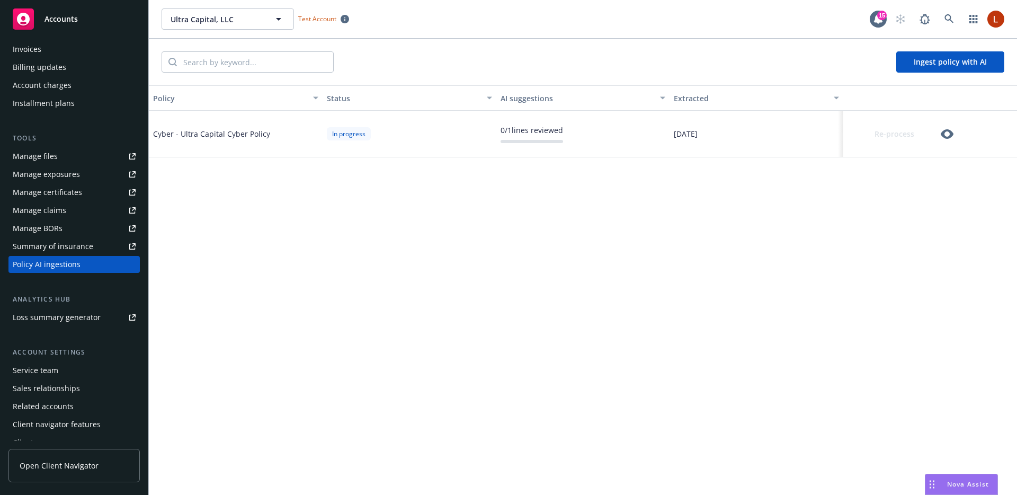
click at [948, 133] on icon "button" at bounding box center [947, 134] width 13 height 13
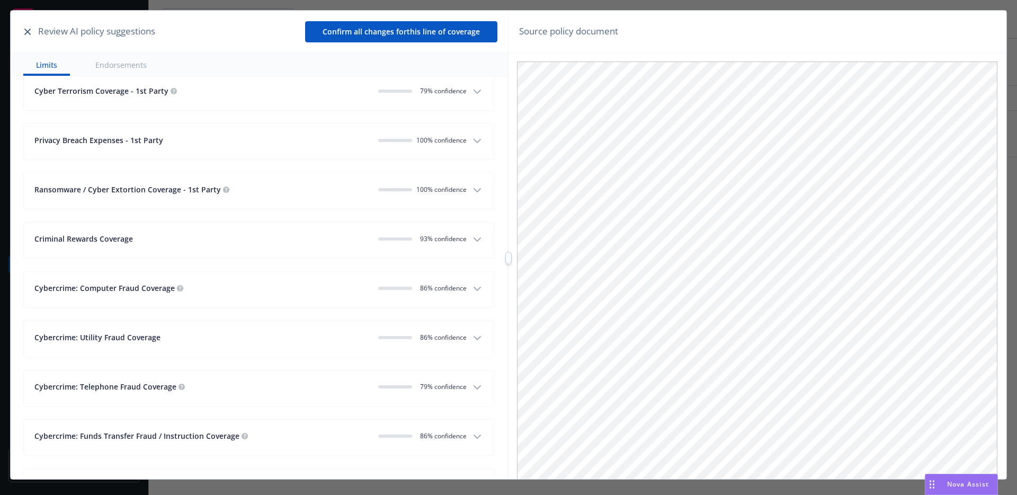
scroll to position [1092, 0]
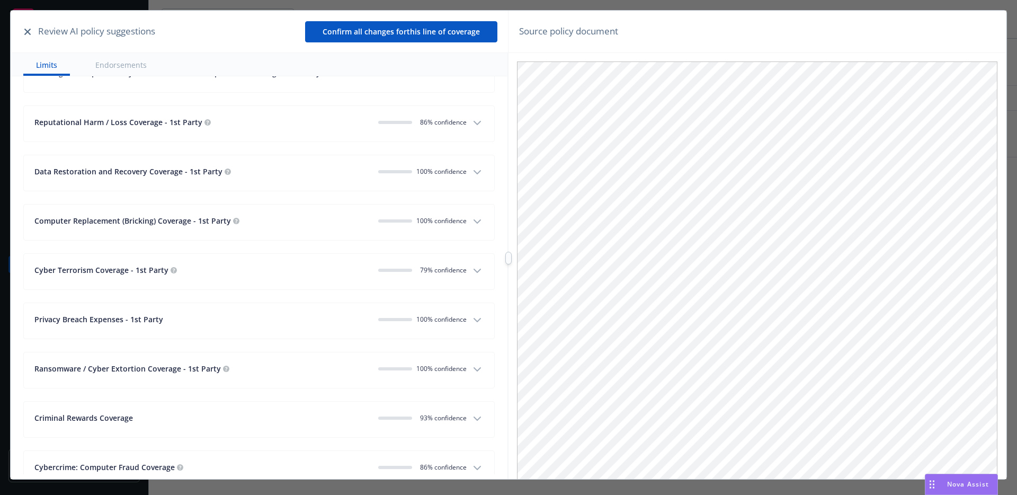
click at [30, 34] on icon "button" at bounding box center [27, 32] width 6 height 6
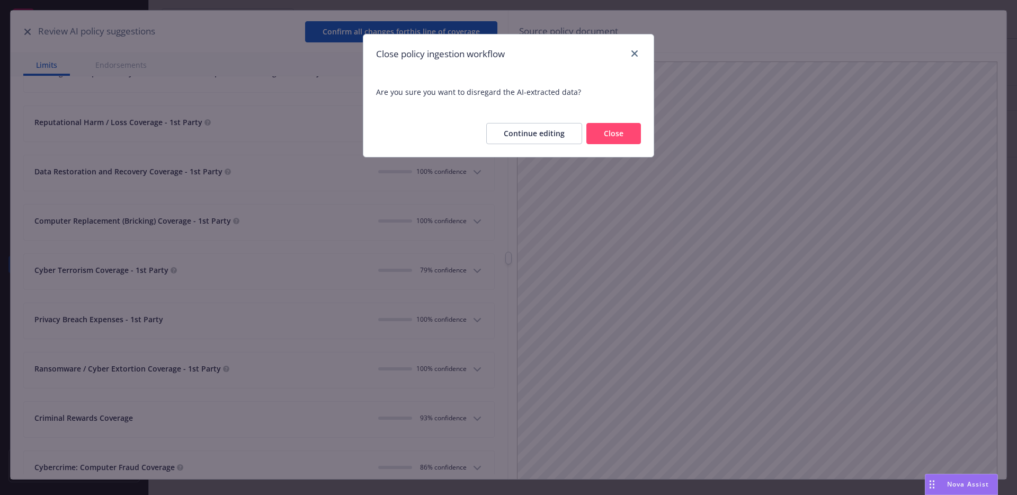
click at [627, 136] on button "Close" at bounding box center [613, 133] width 55 height 21
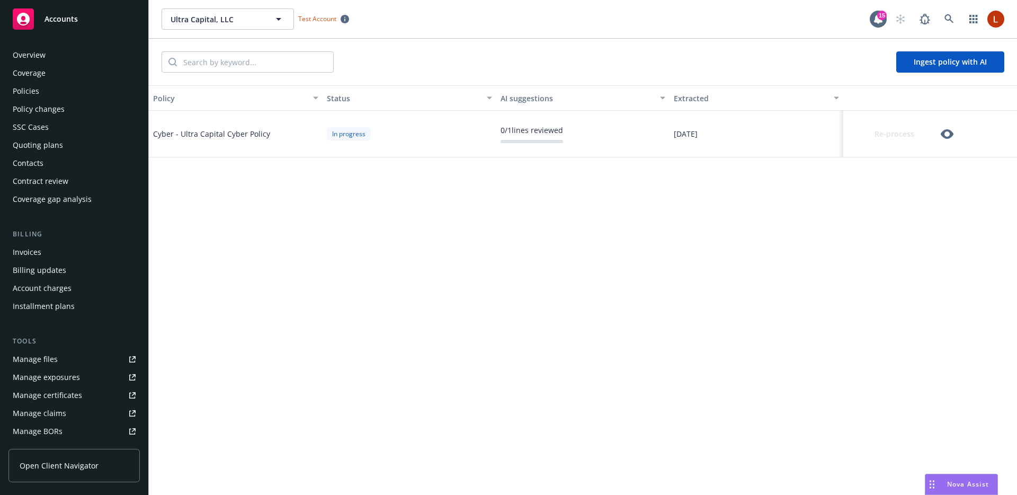
scroll to position [203, 0]
